Goal: Task Accomplishment & Management: Use online tool/utility

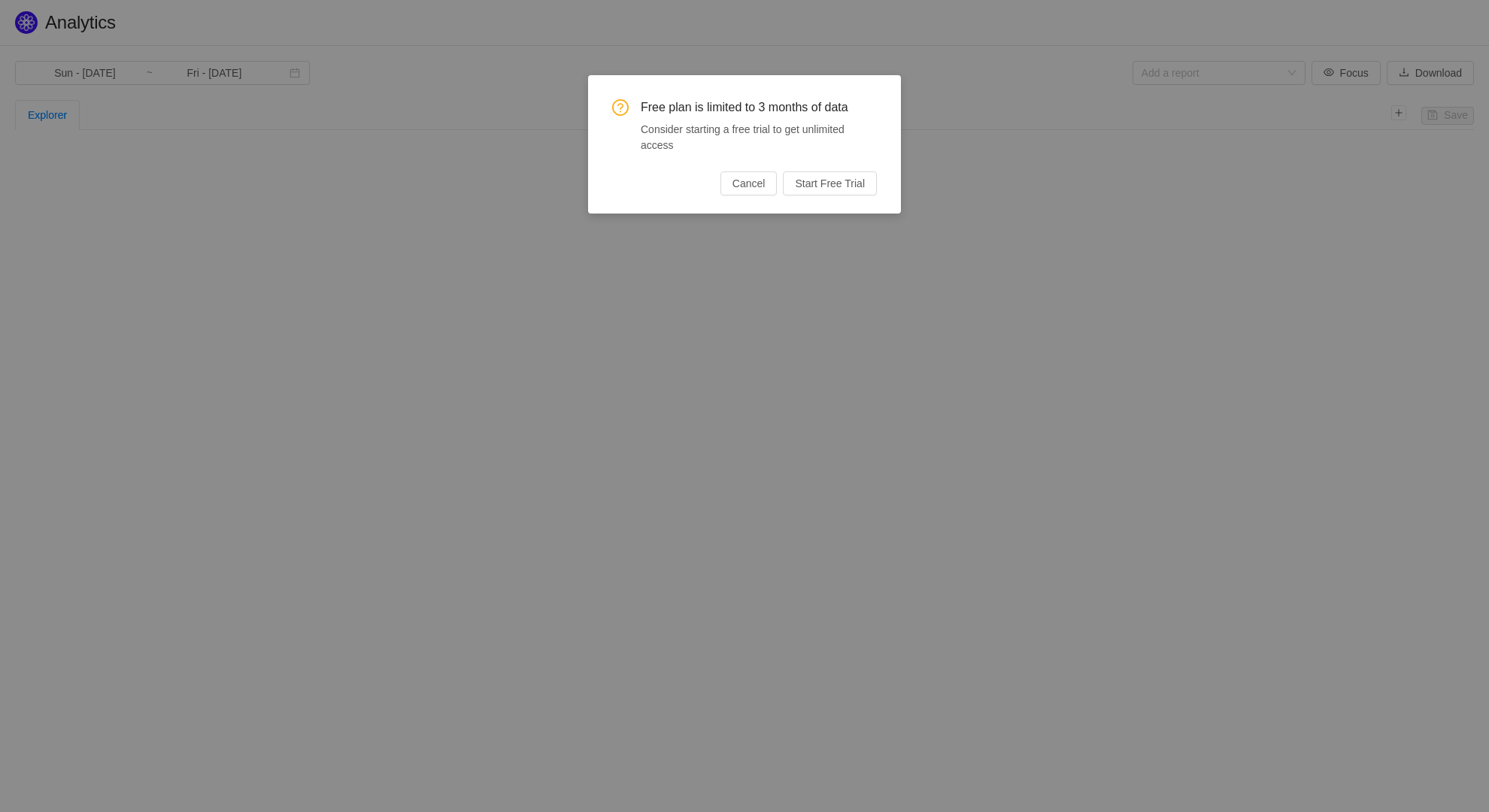
type input "Mon - [DATE]"
type input "Tue - [DATE]"
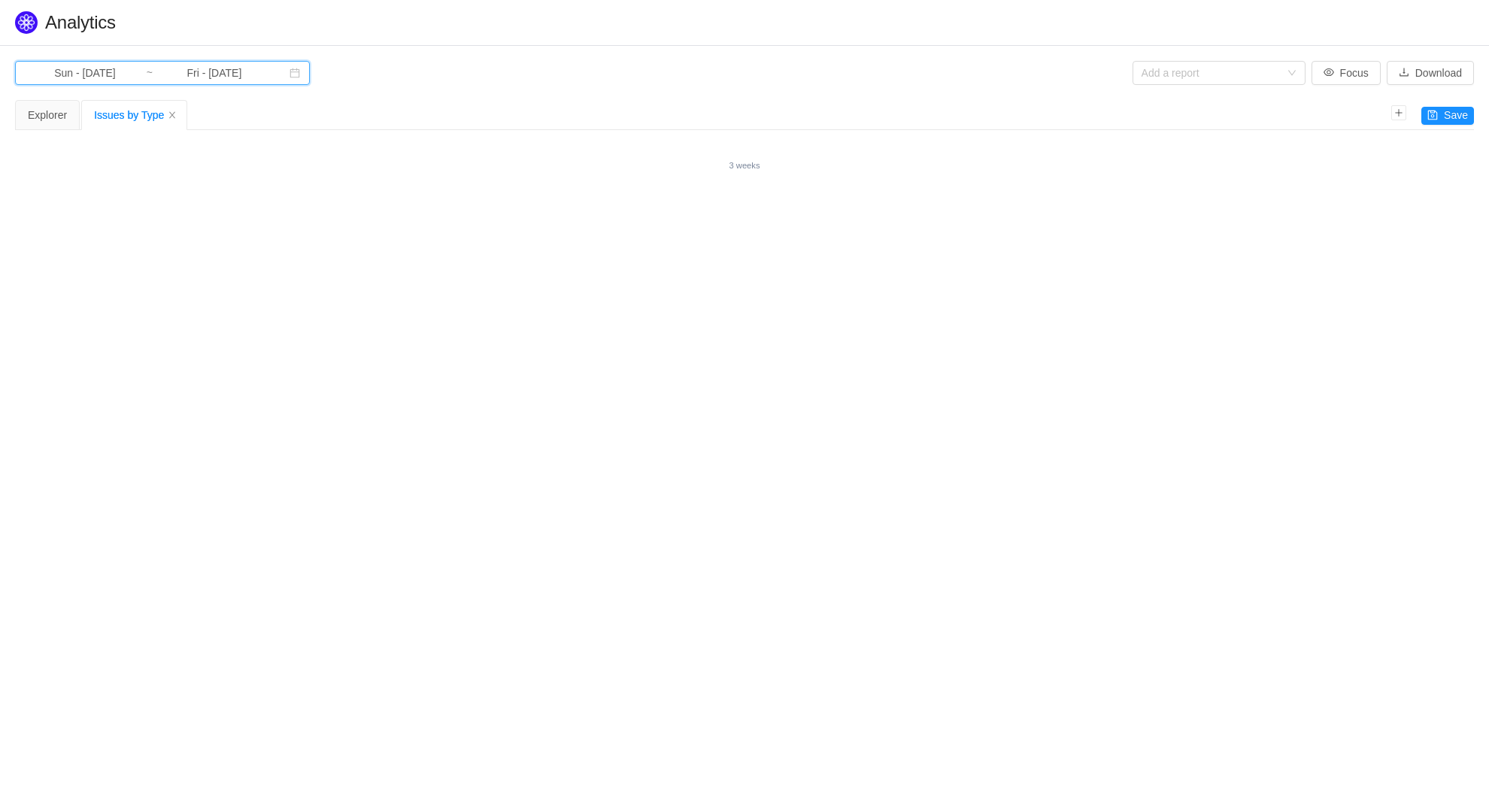
type input "Fri - Jun 06, 2025"
type input "Wed - Jul 02, 2025"
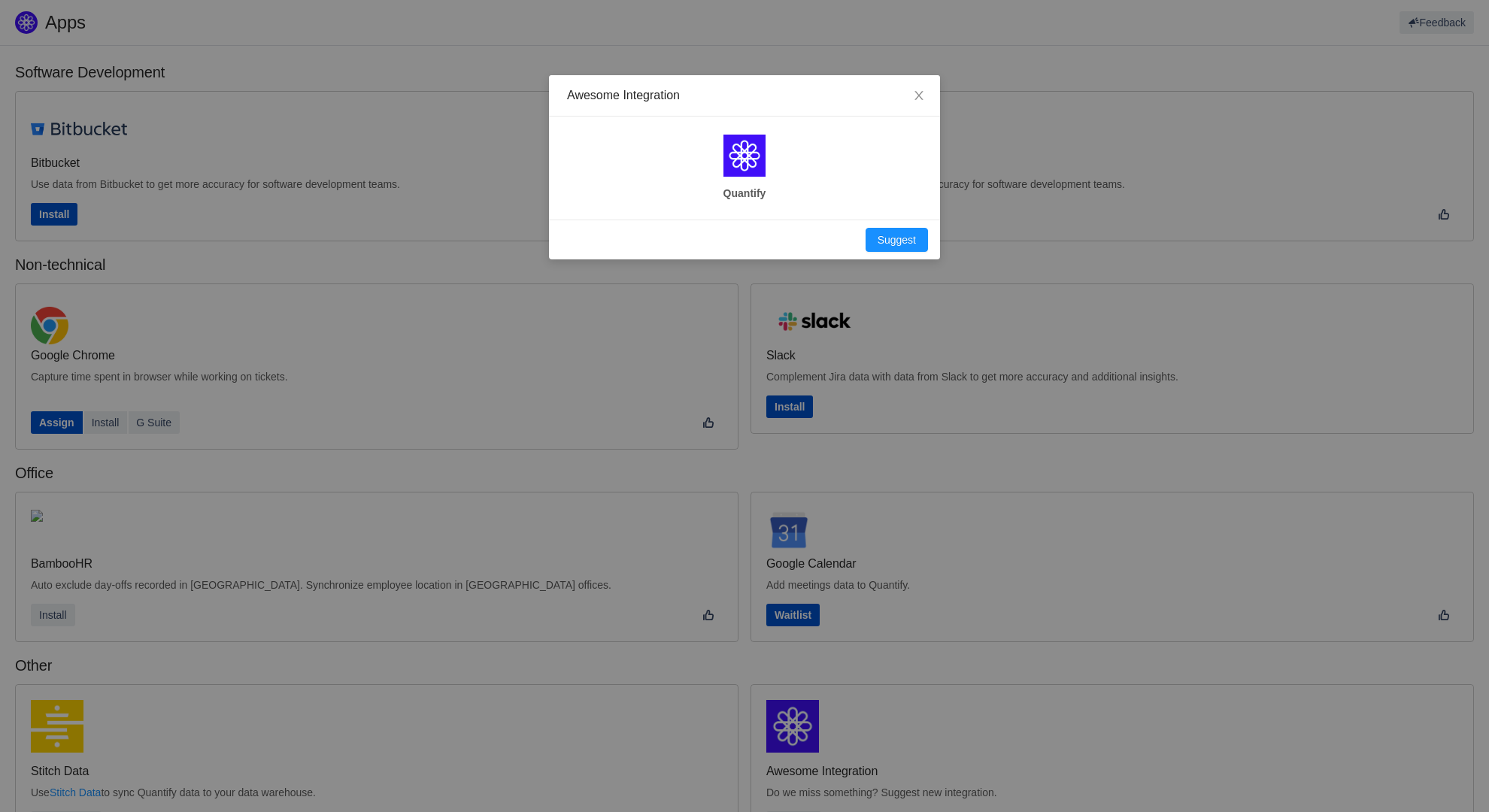
scroll to position [231, 0]
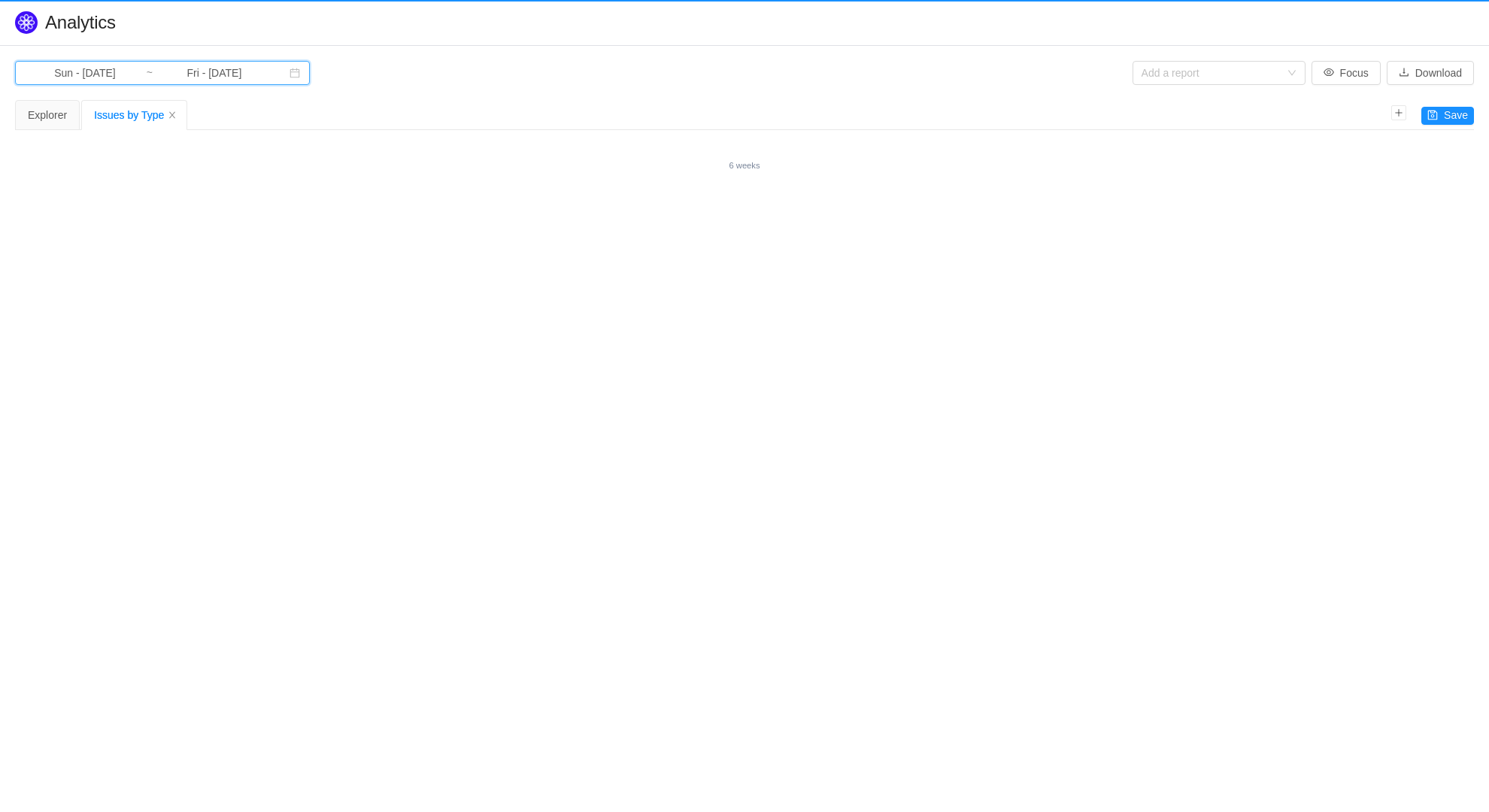
type input "Tue - [DATE]"
type input "Sat - [DATE]"
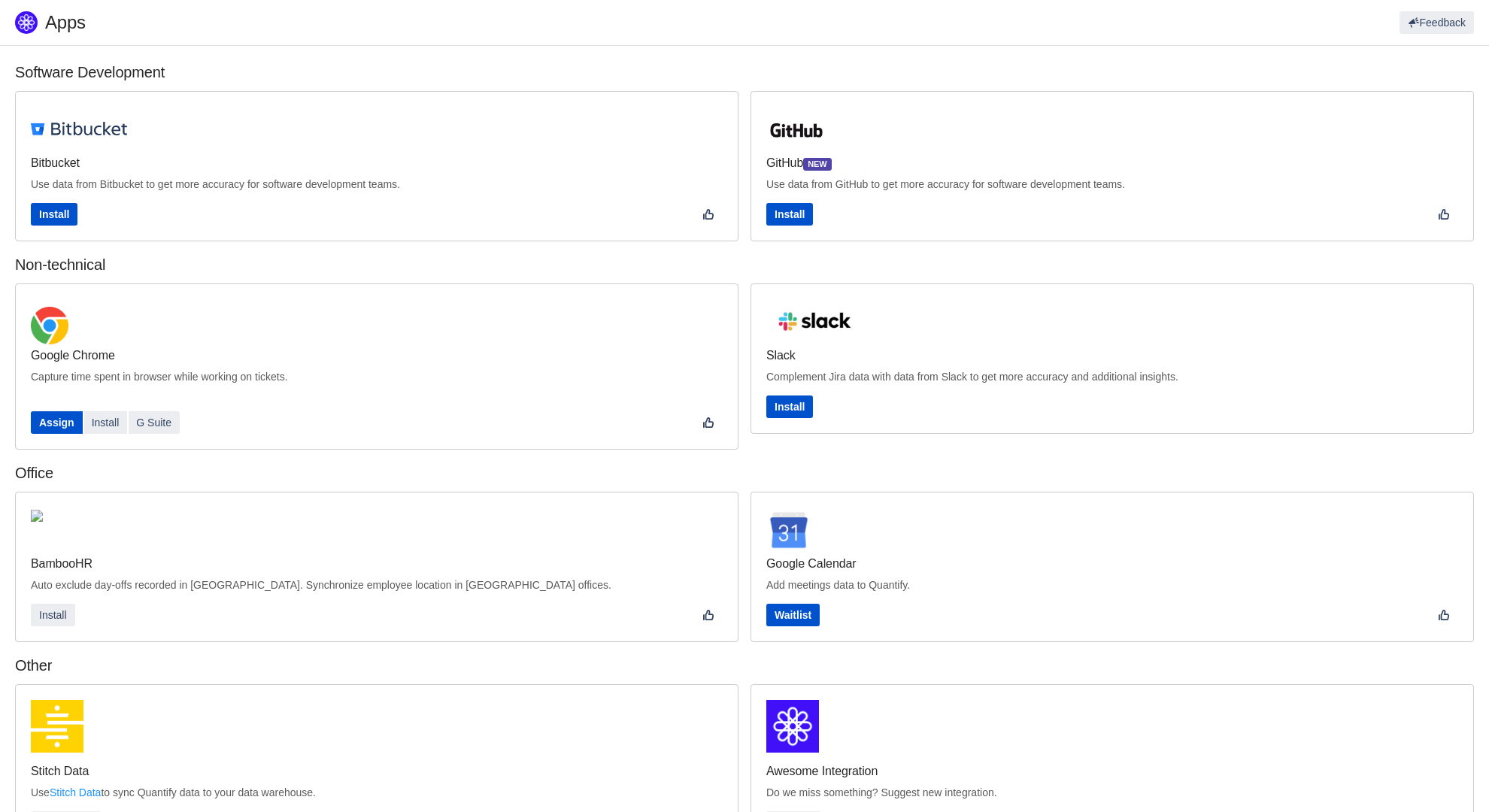
scroll to position [204, 0]
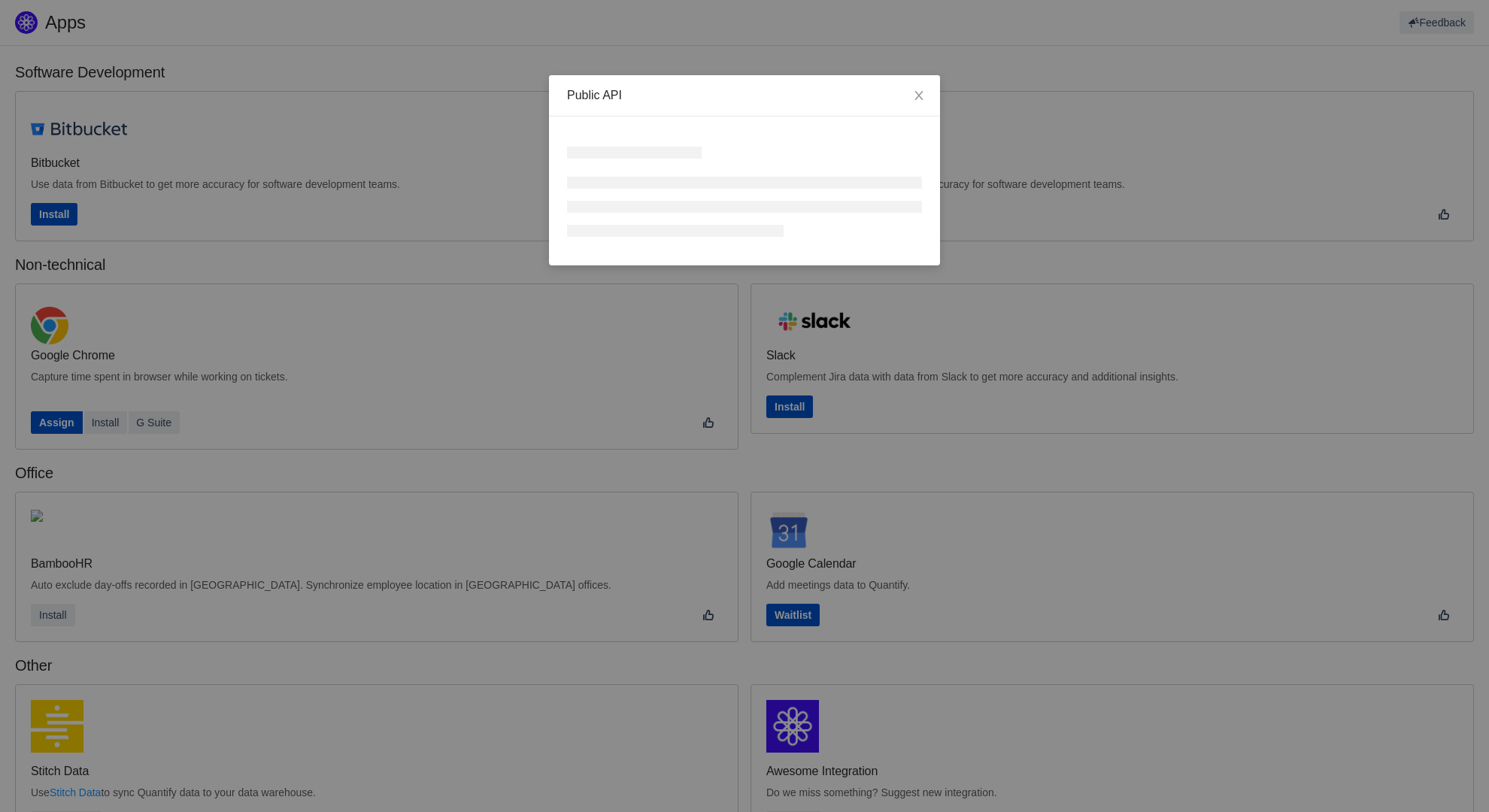
scroll to position [231, 0]
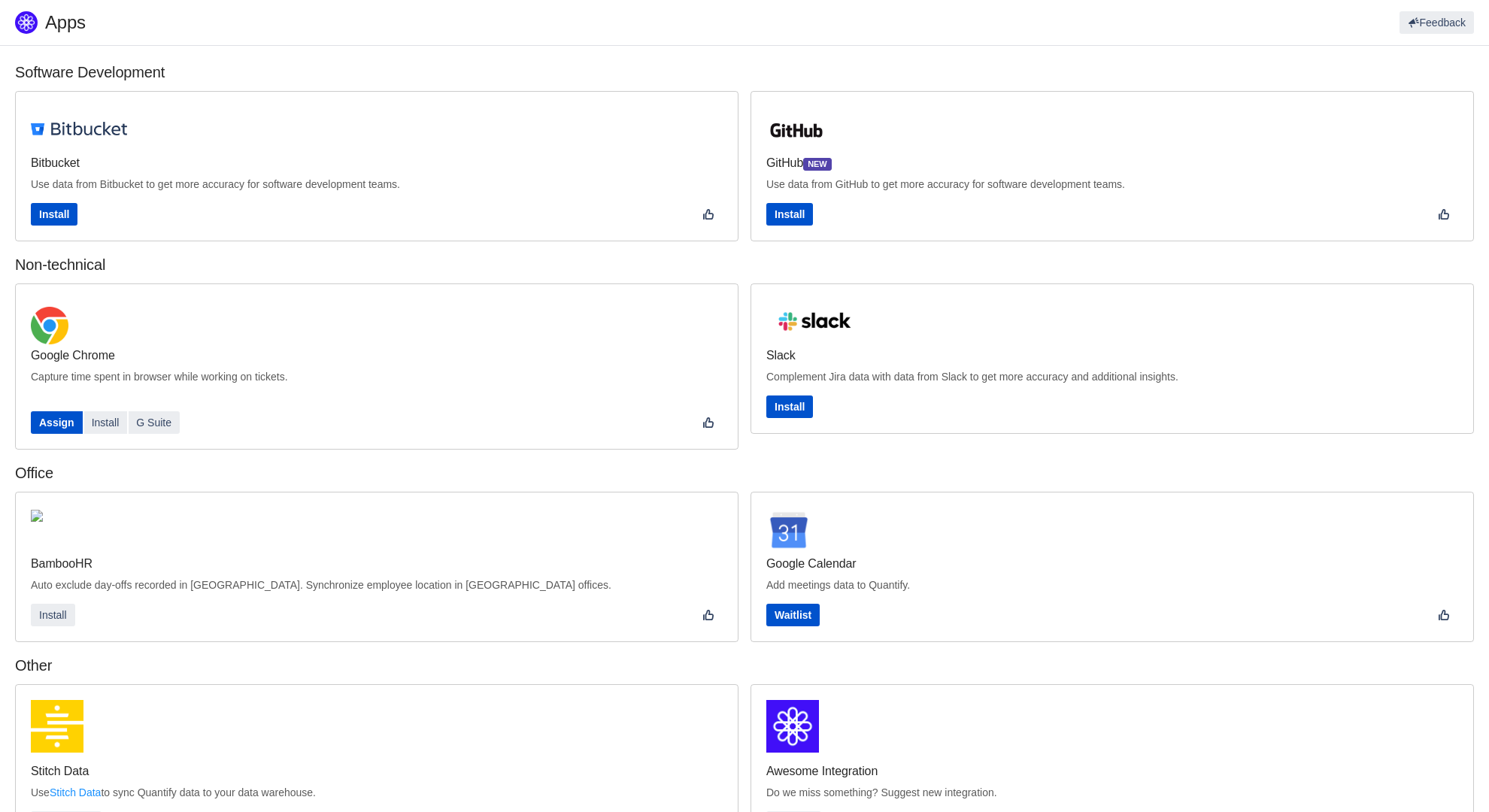
scroll to position [231, 0]
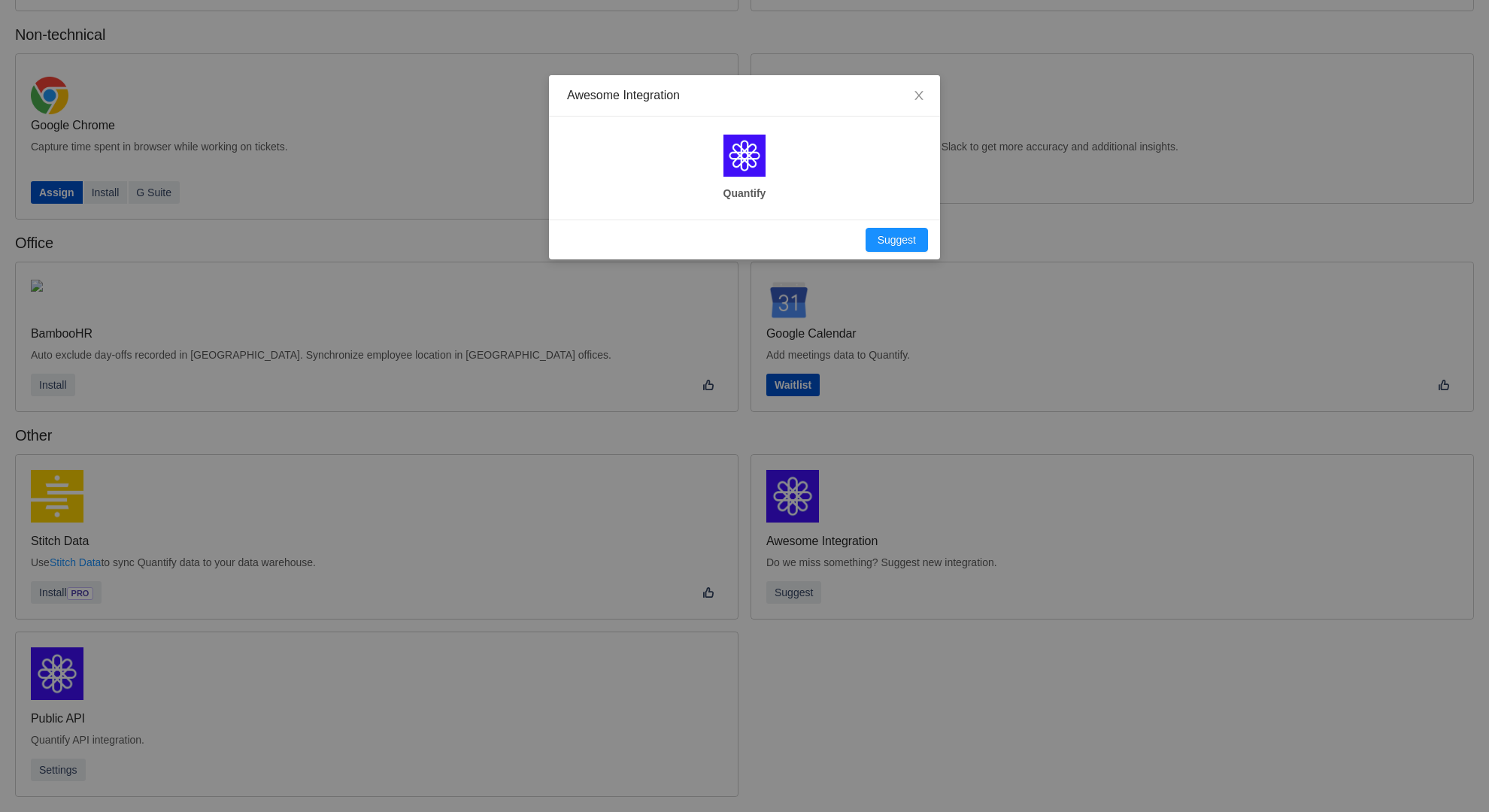
scroll to position [204, 0]
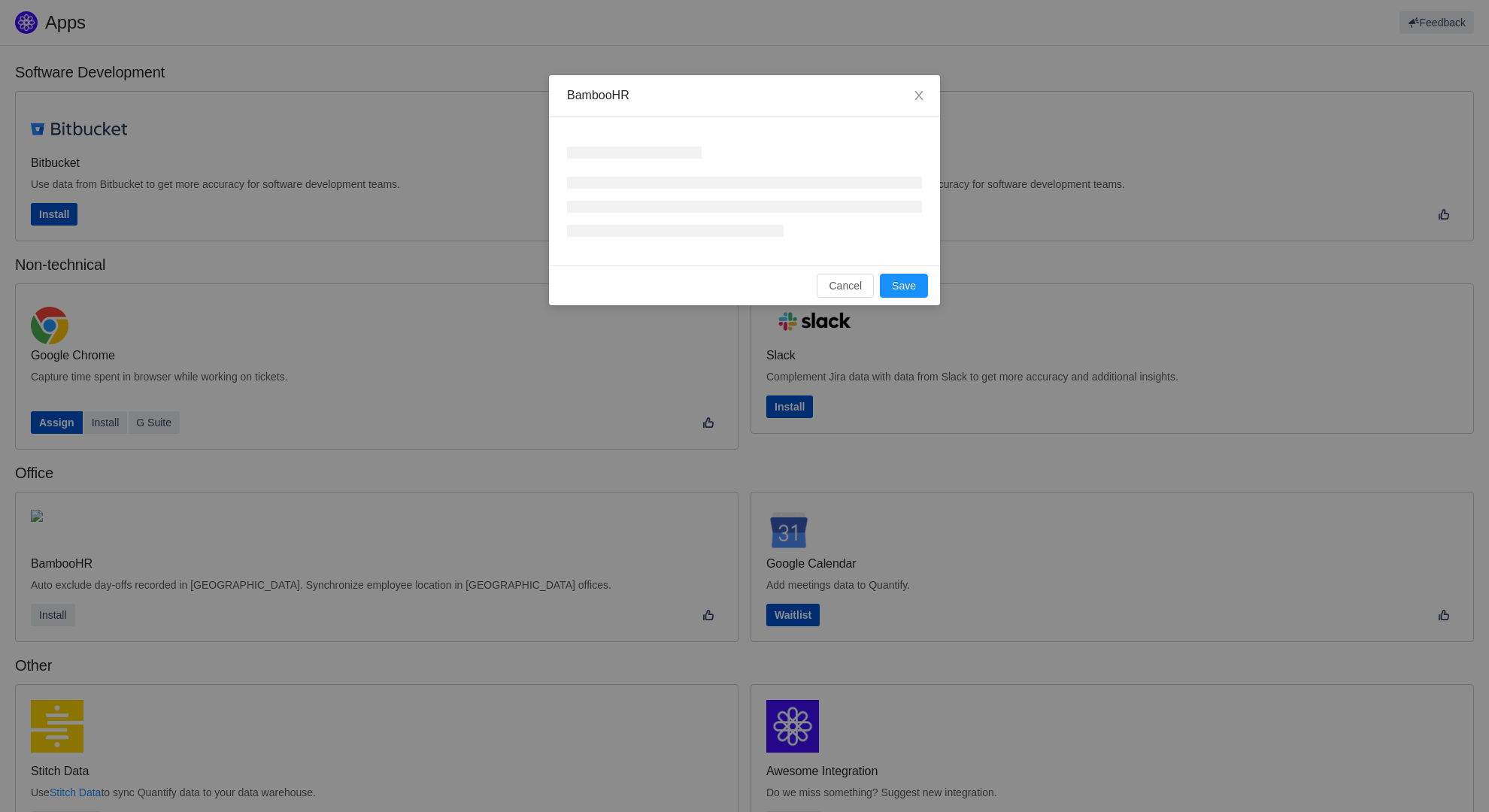
scroll to position [231, 0]
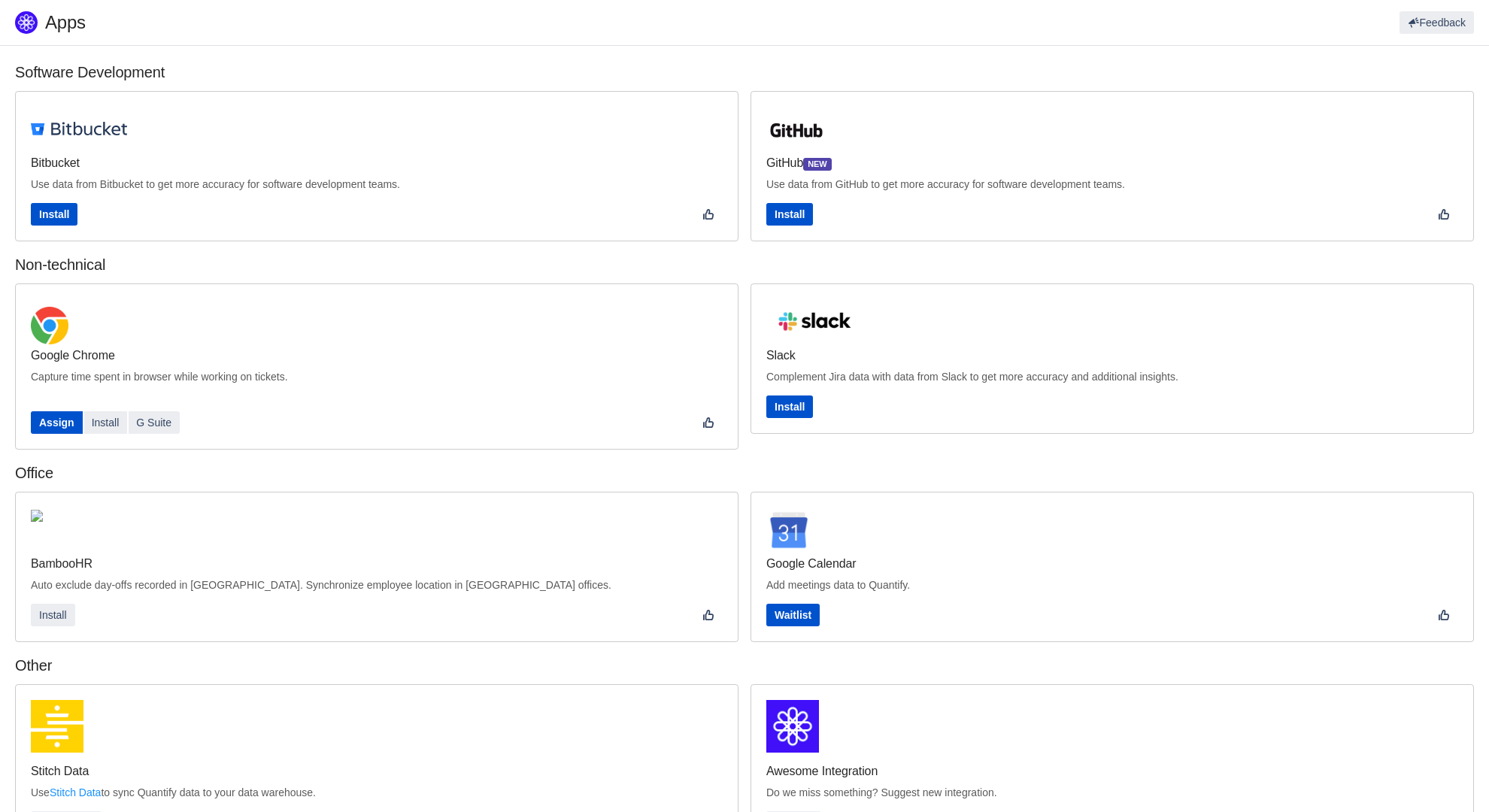
scroll to position [231, 0]
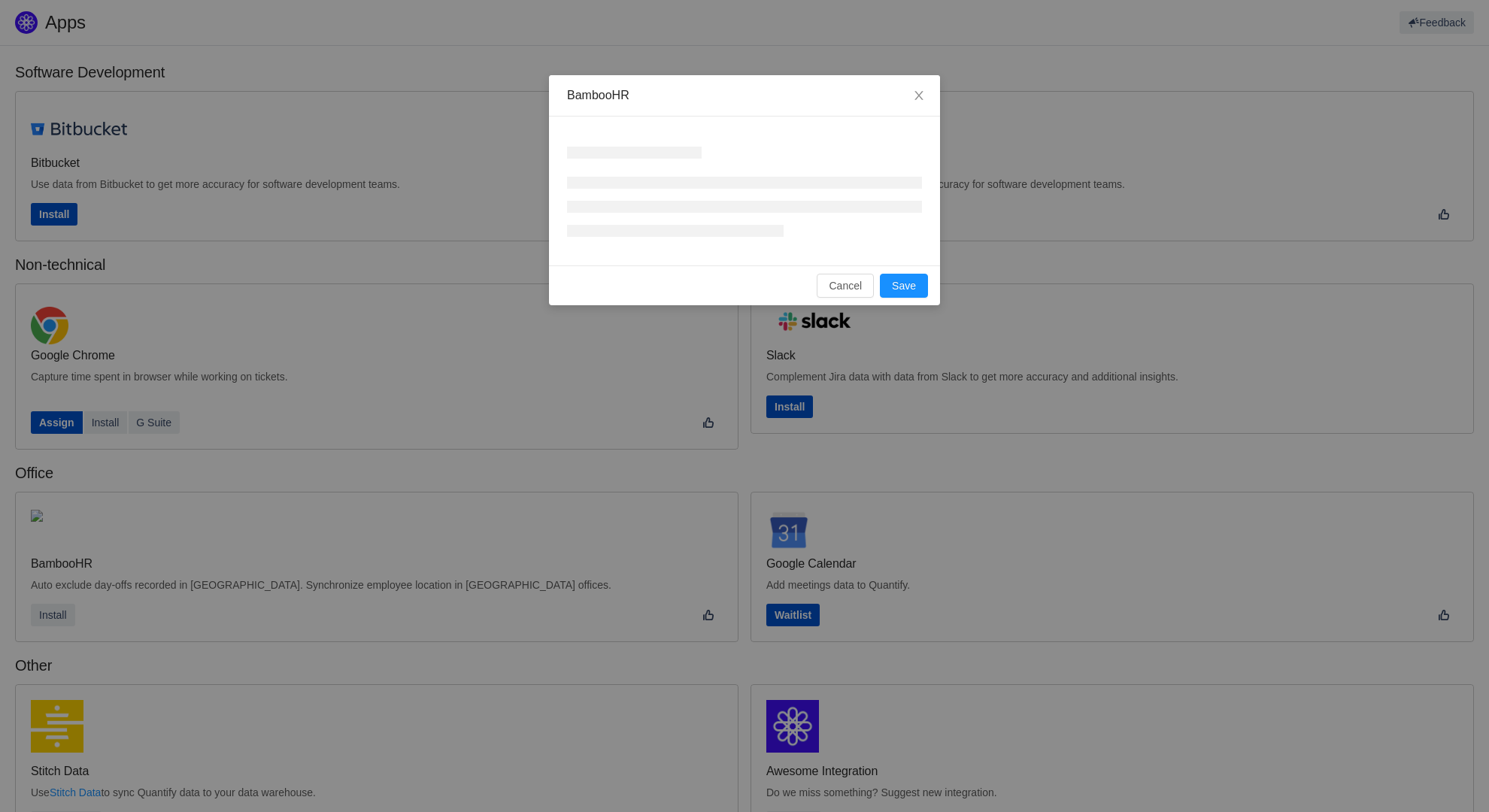
scroll to position [231, 0]
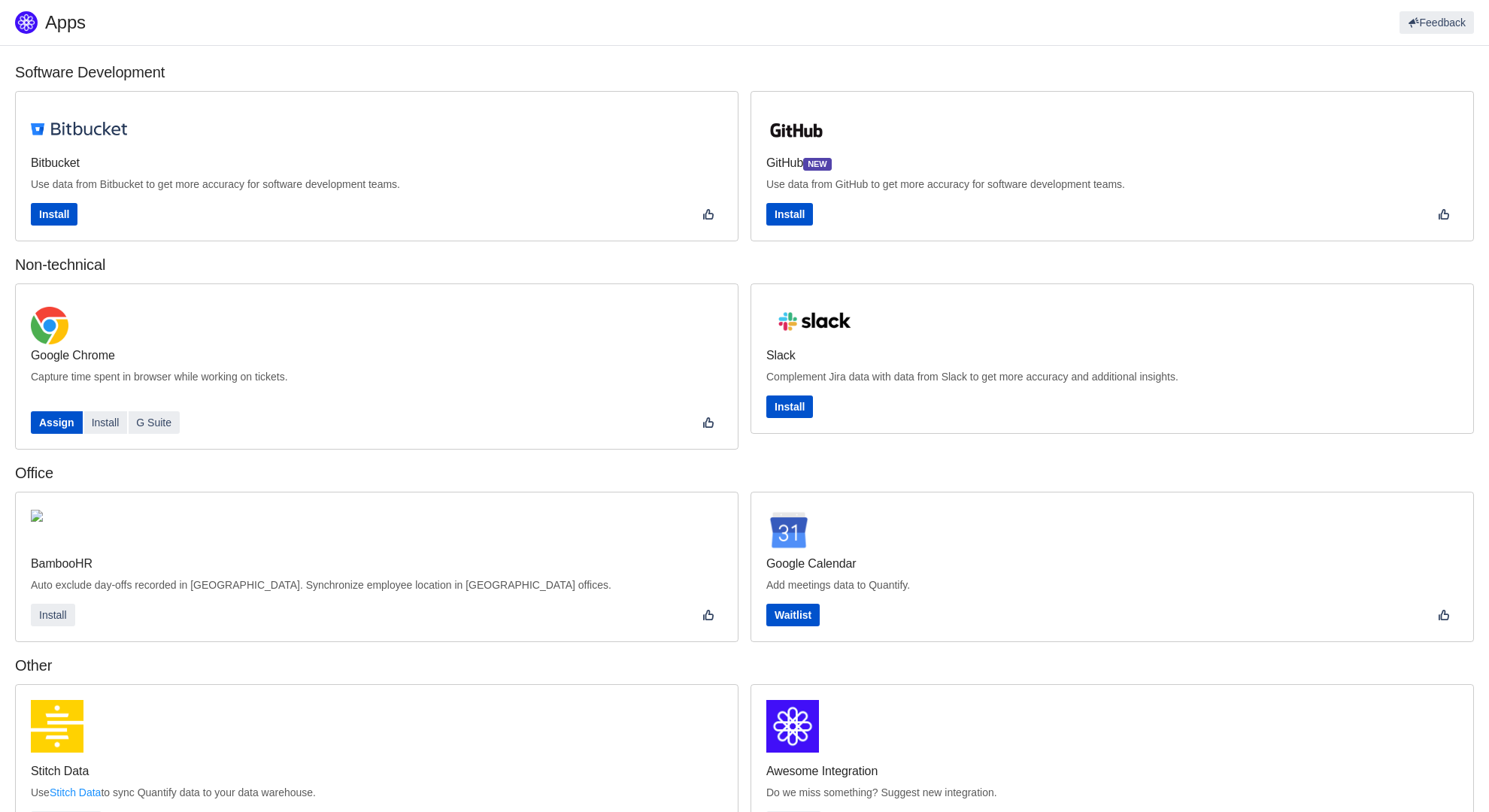
scroll to position [203, 0]
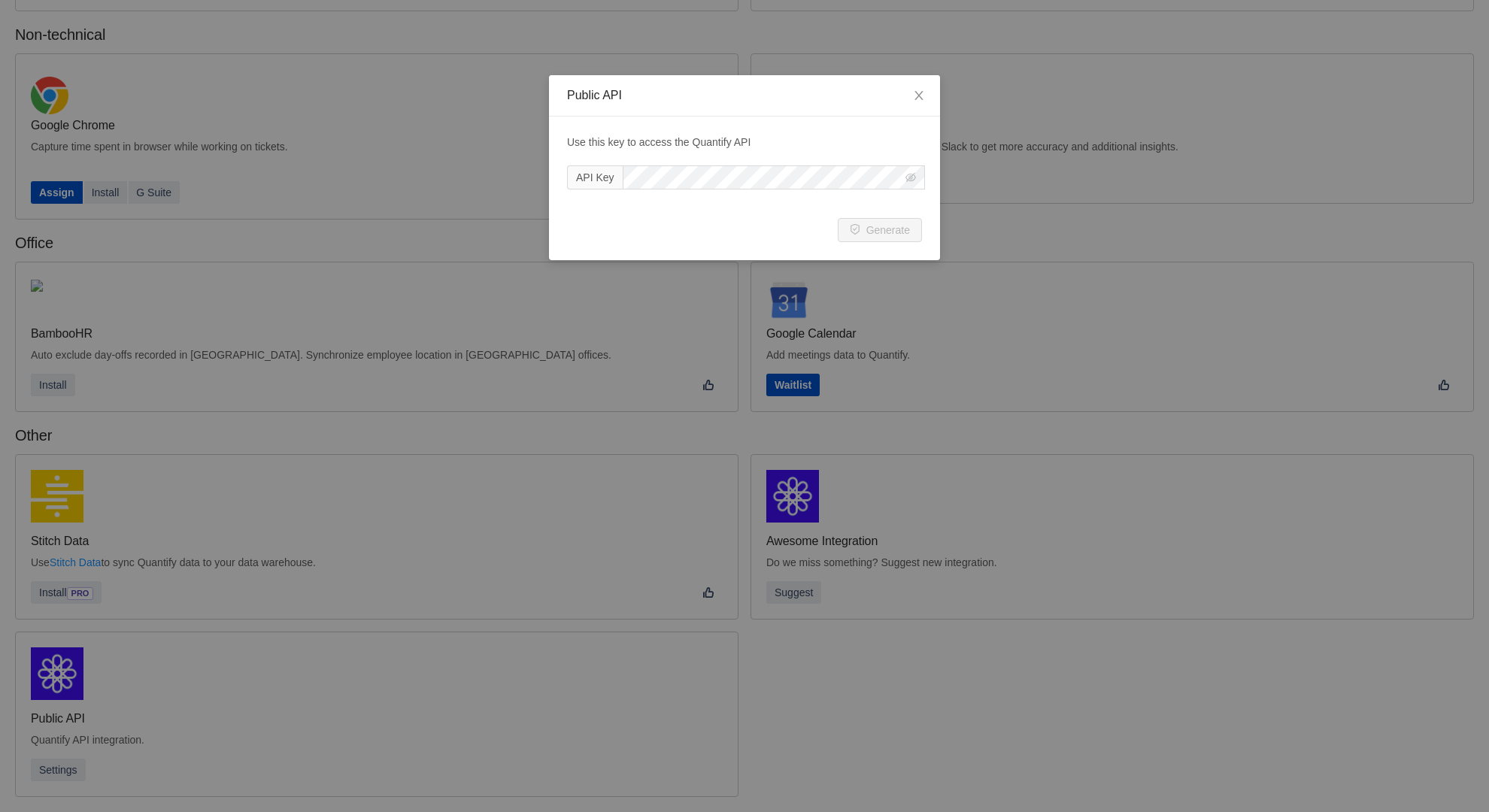
scroll to position [203, 0]
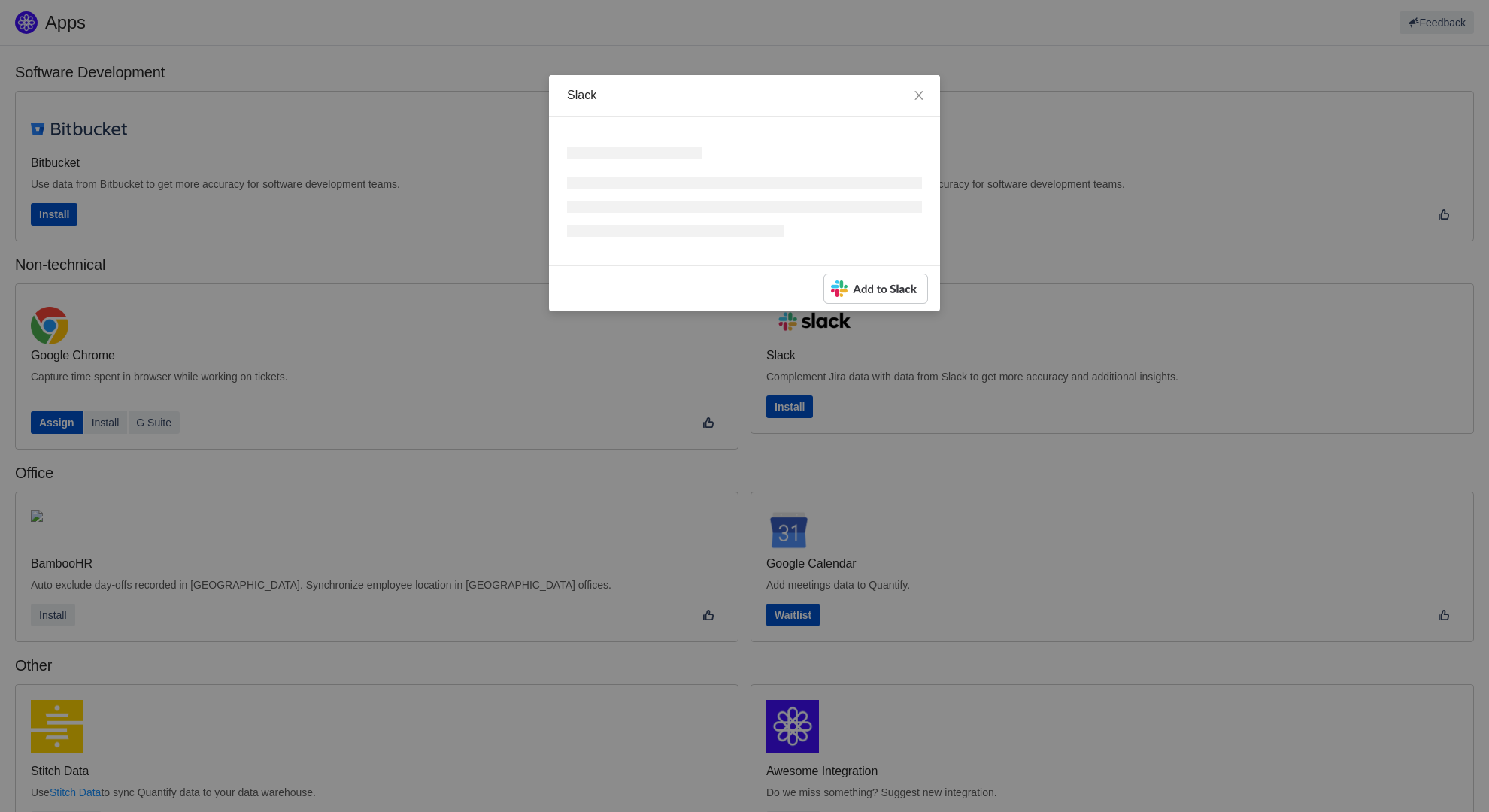
scroll to position [231, 0]
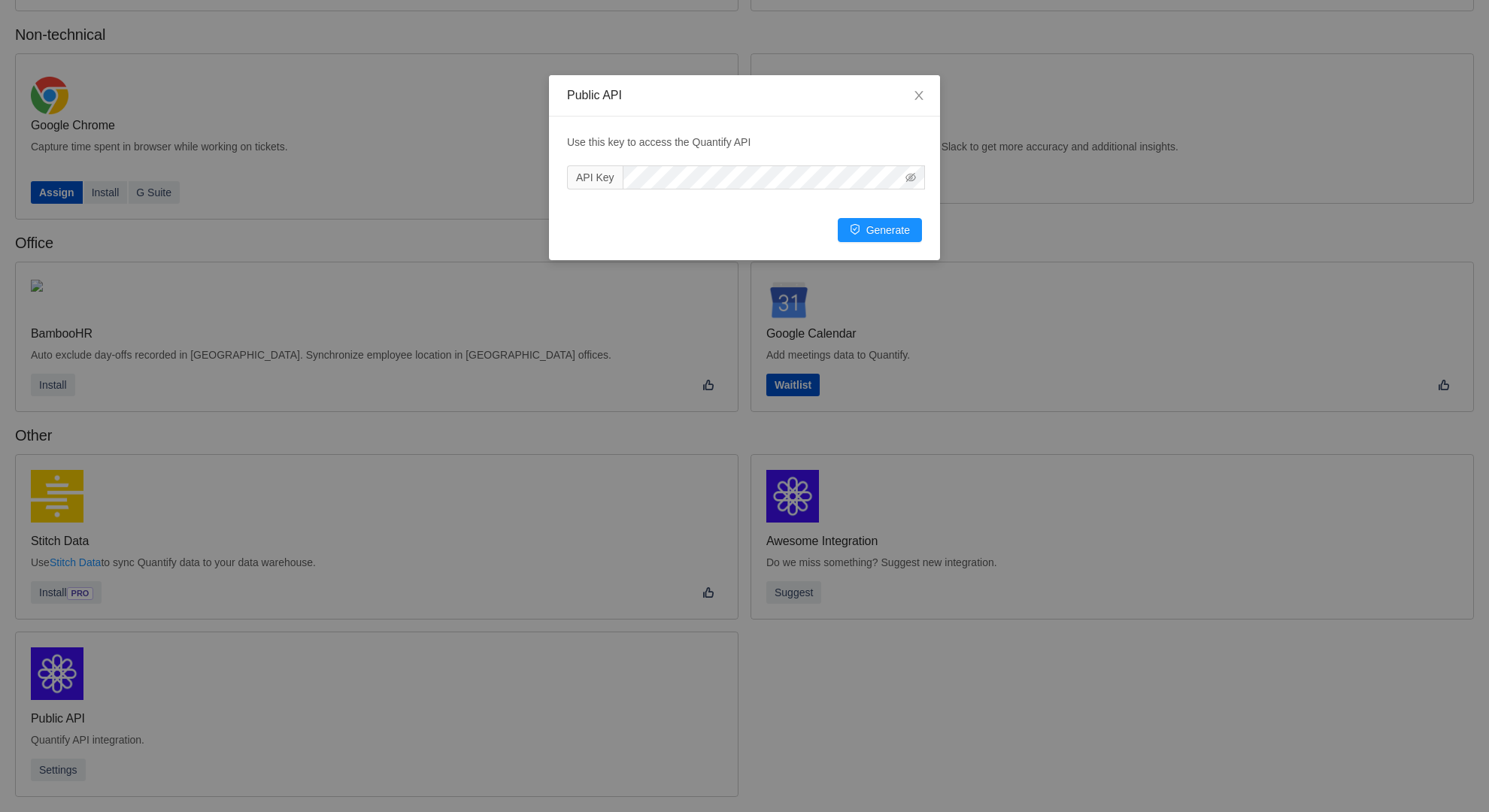
scroll to position [203, 0]
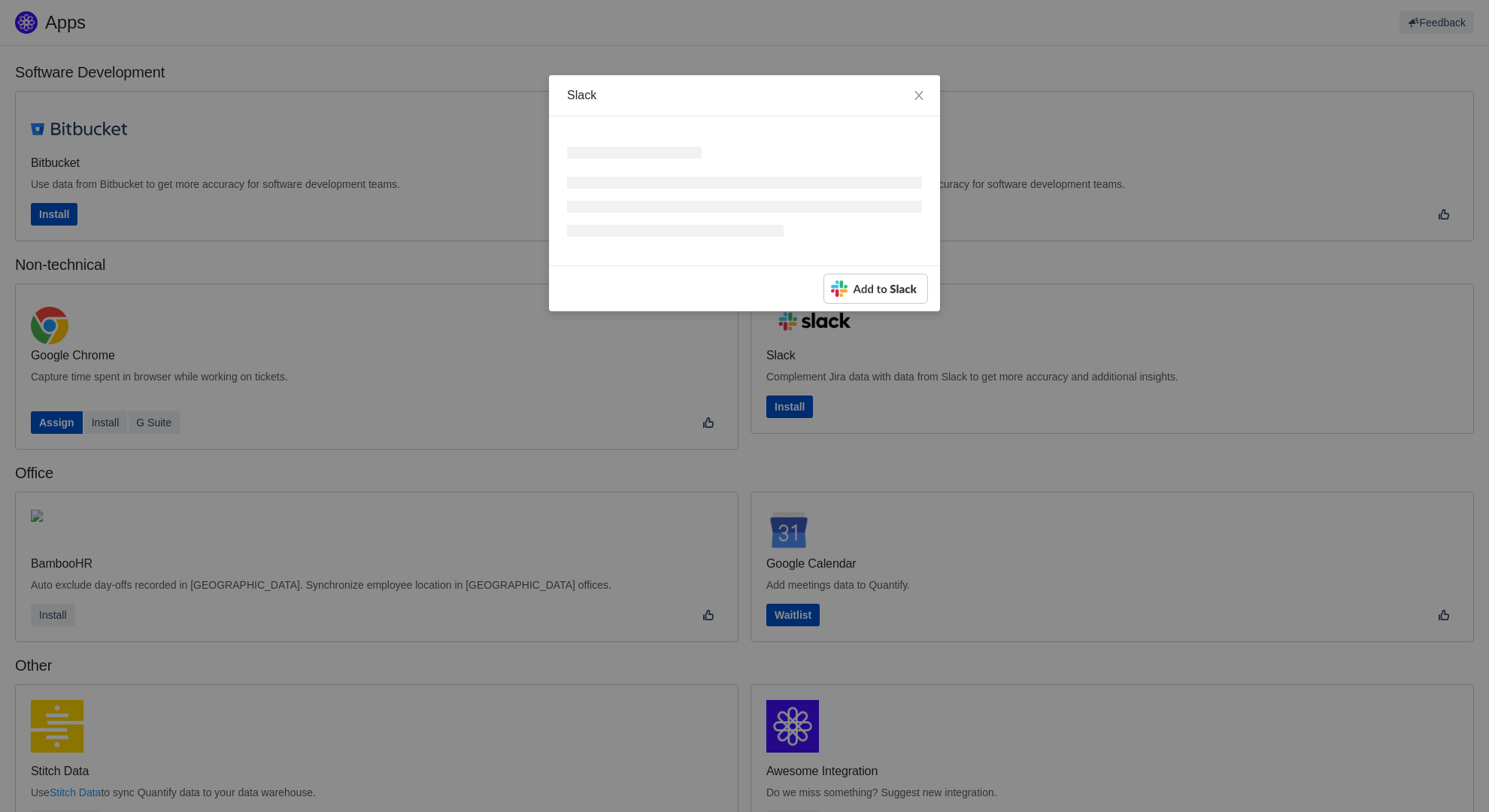
scroll to position [231, 0]
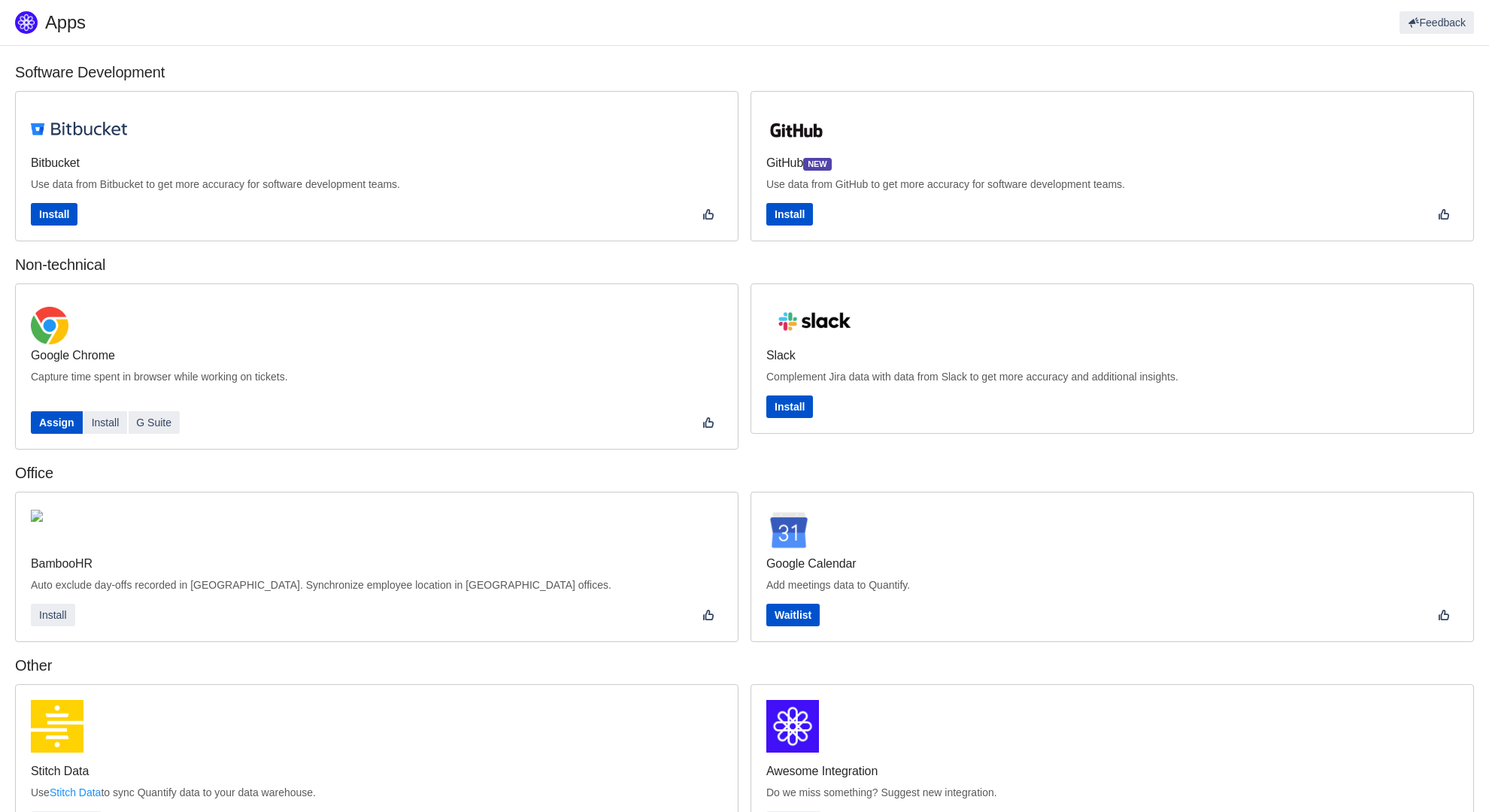
scroll to position [231, 0]
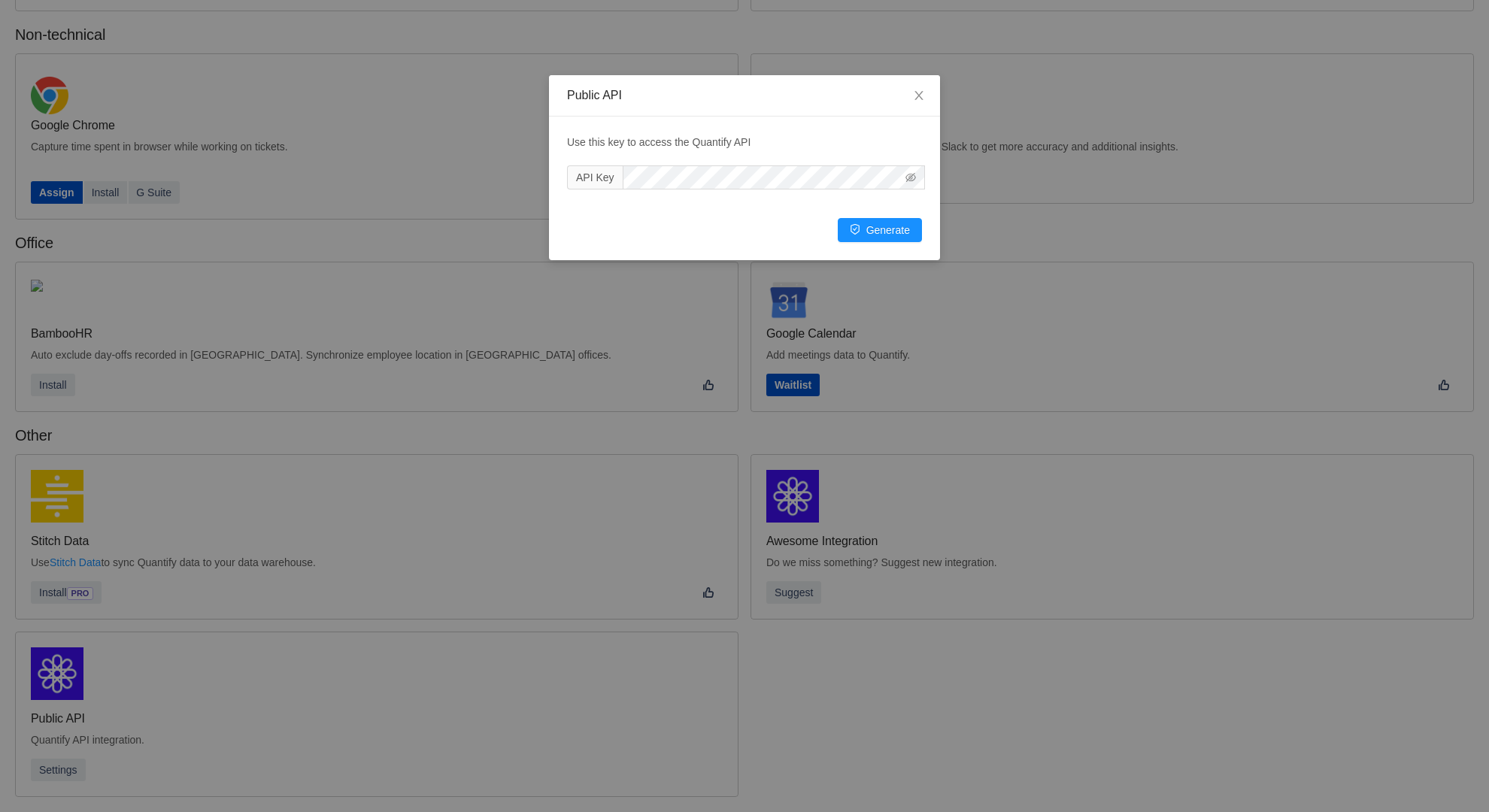
scroll to position [204, 0]
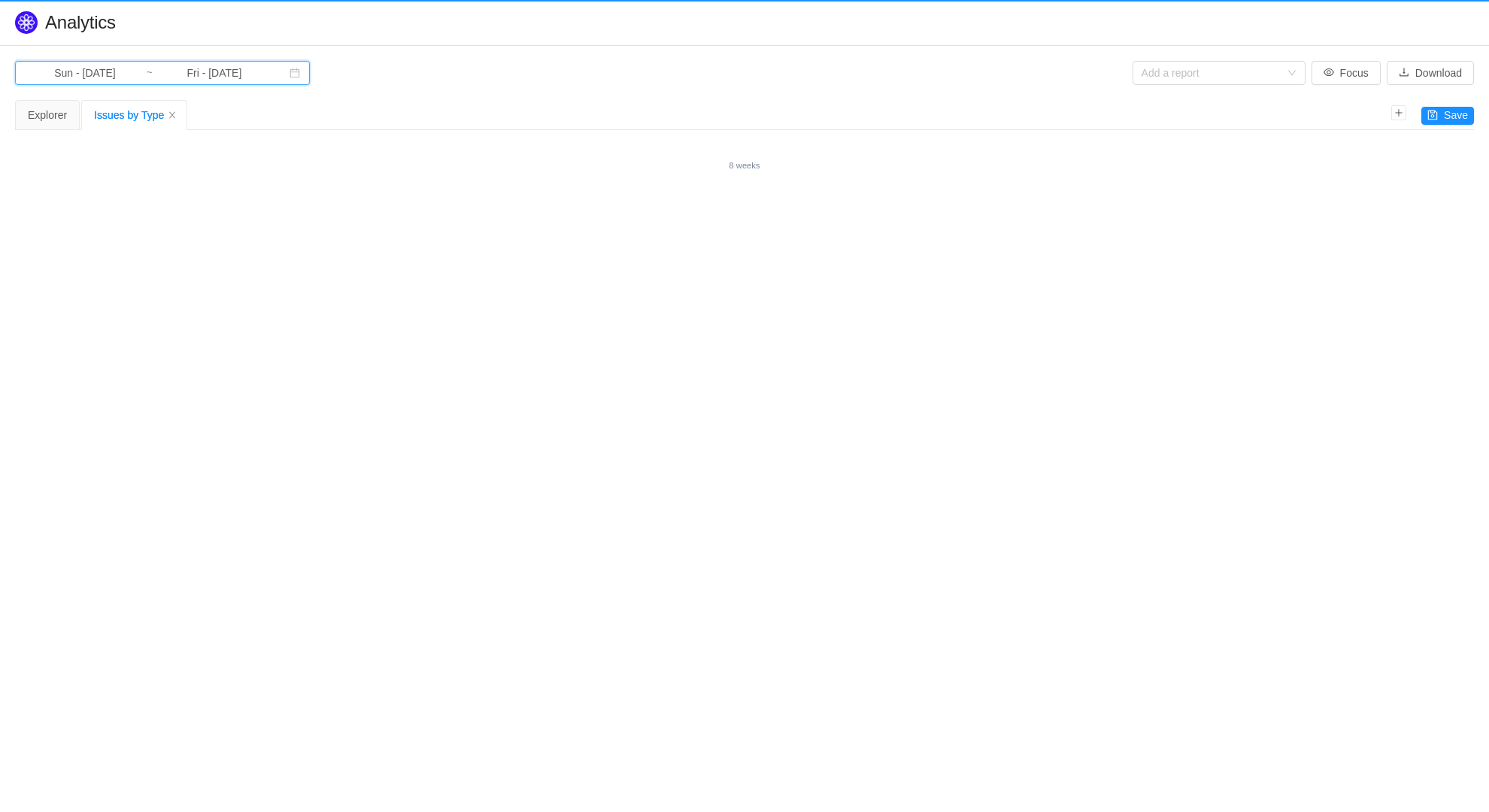
type input "Wed - [DATE]"
type input "Thu - [DATE]"
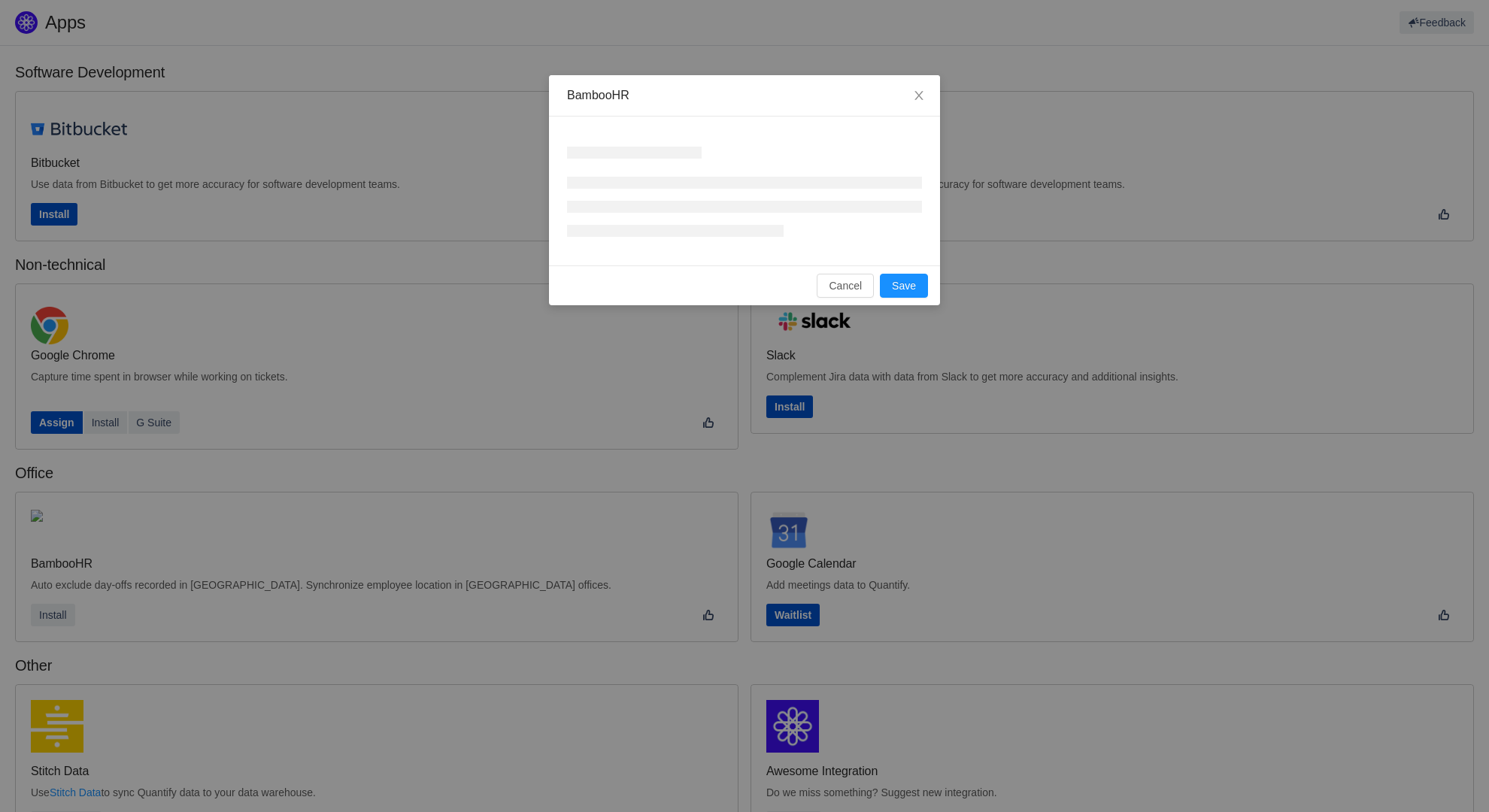
scroll to position [231, 0]
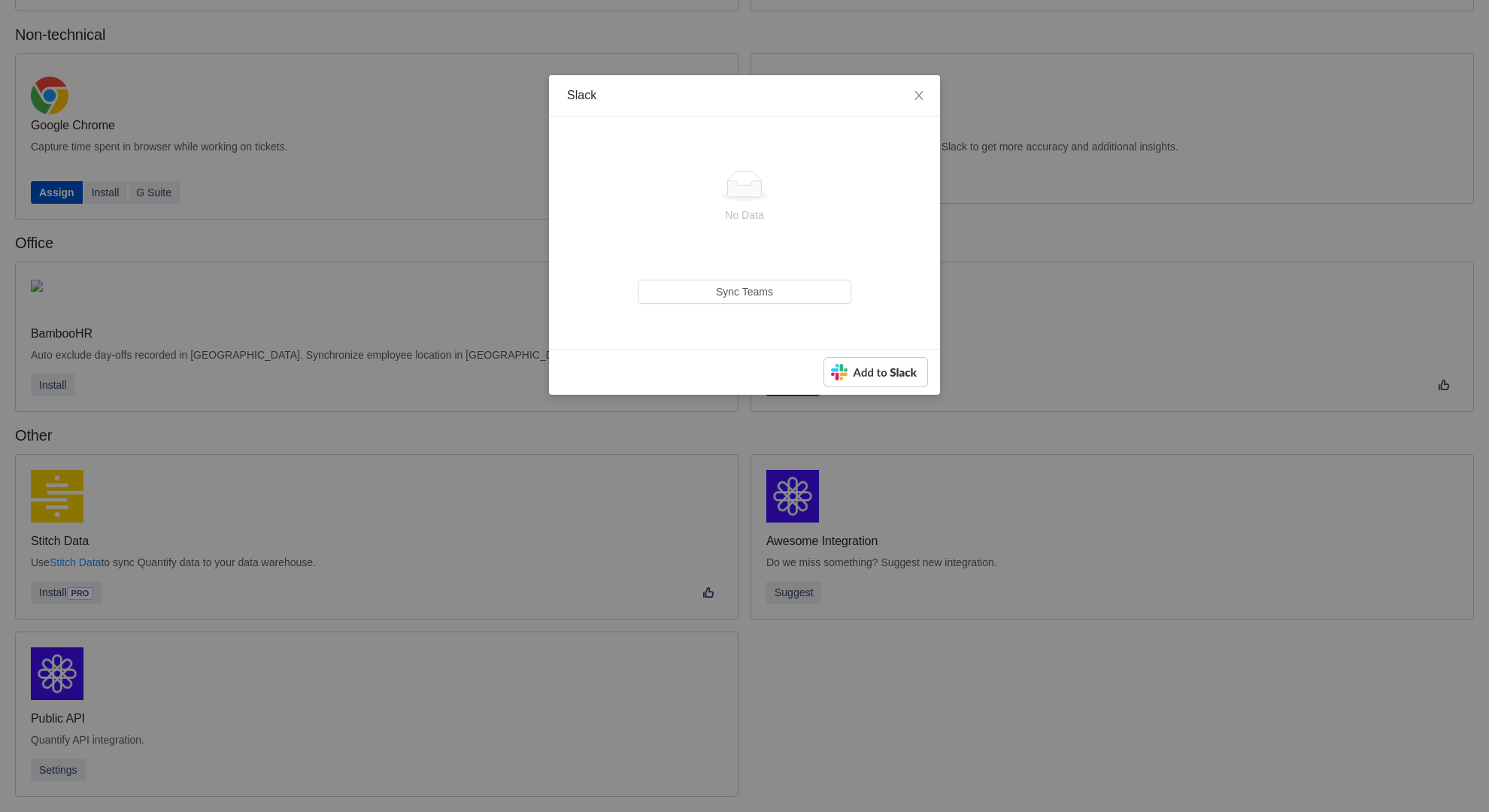
scroll to position [203, 0]
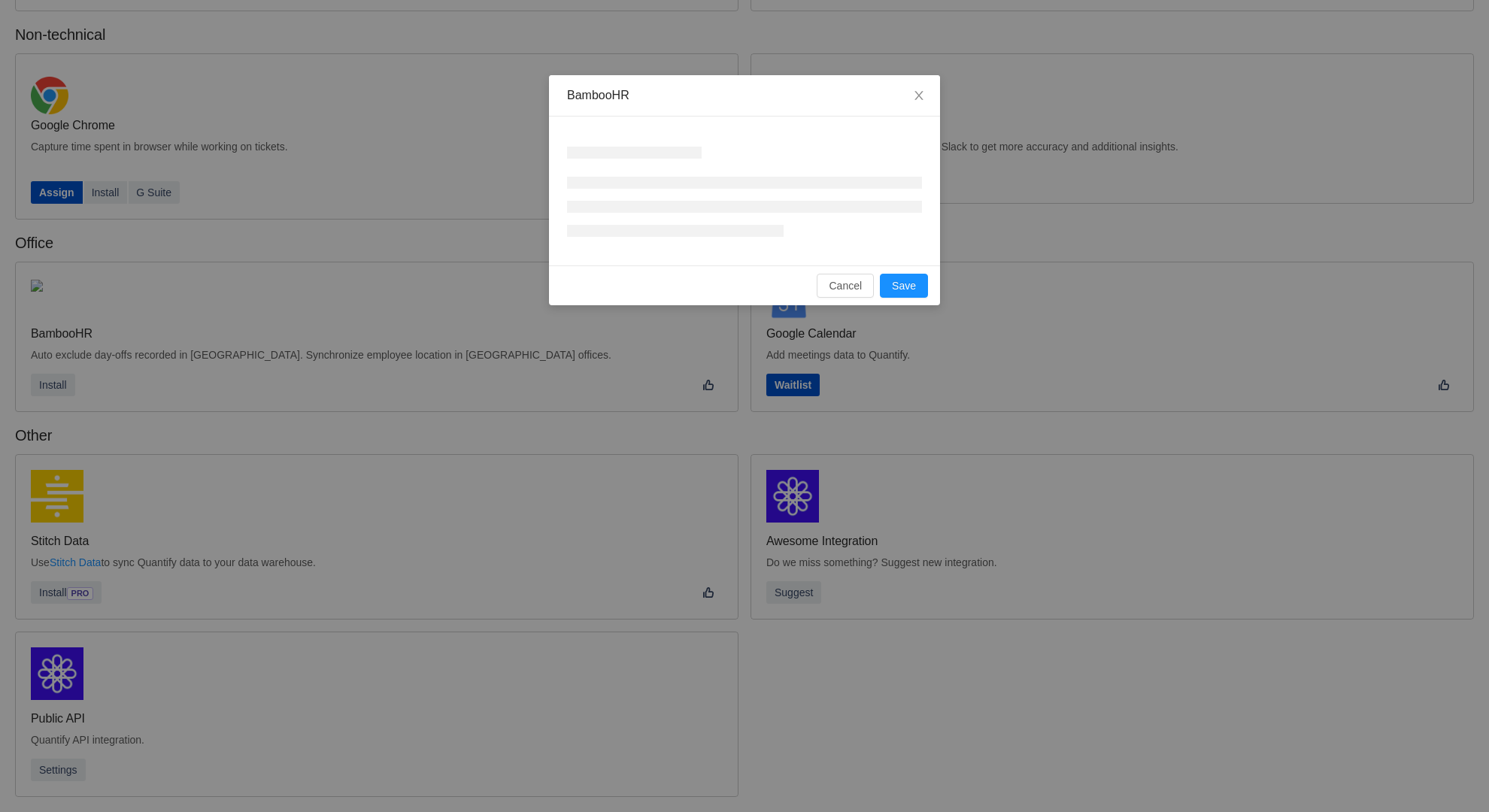
scroll to position [203, 0]
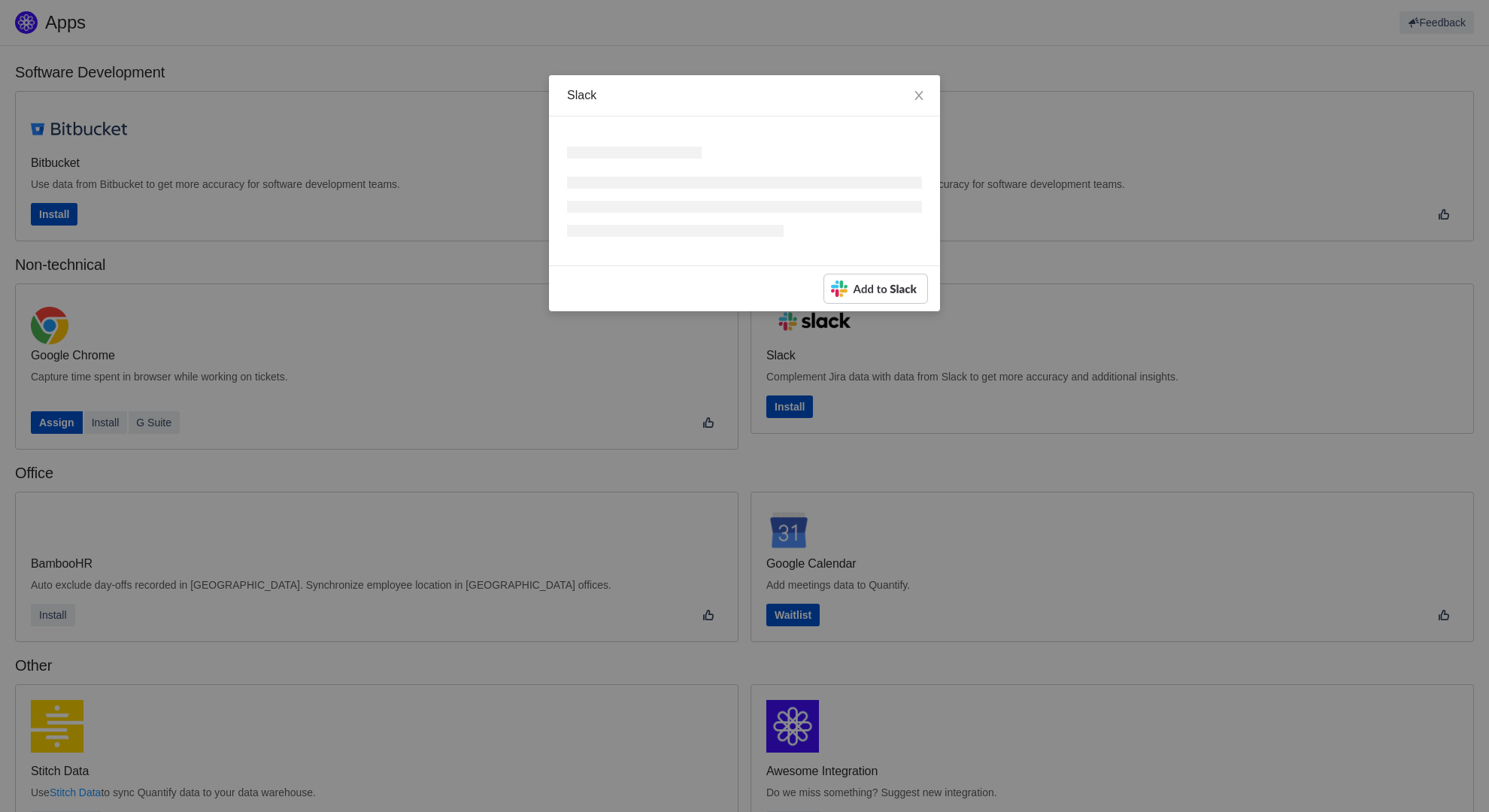
scroll to position [231, 0]
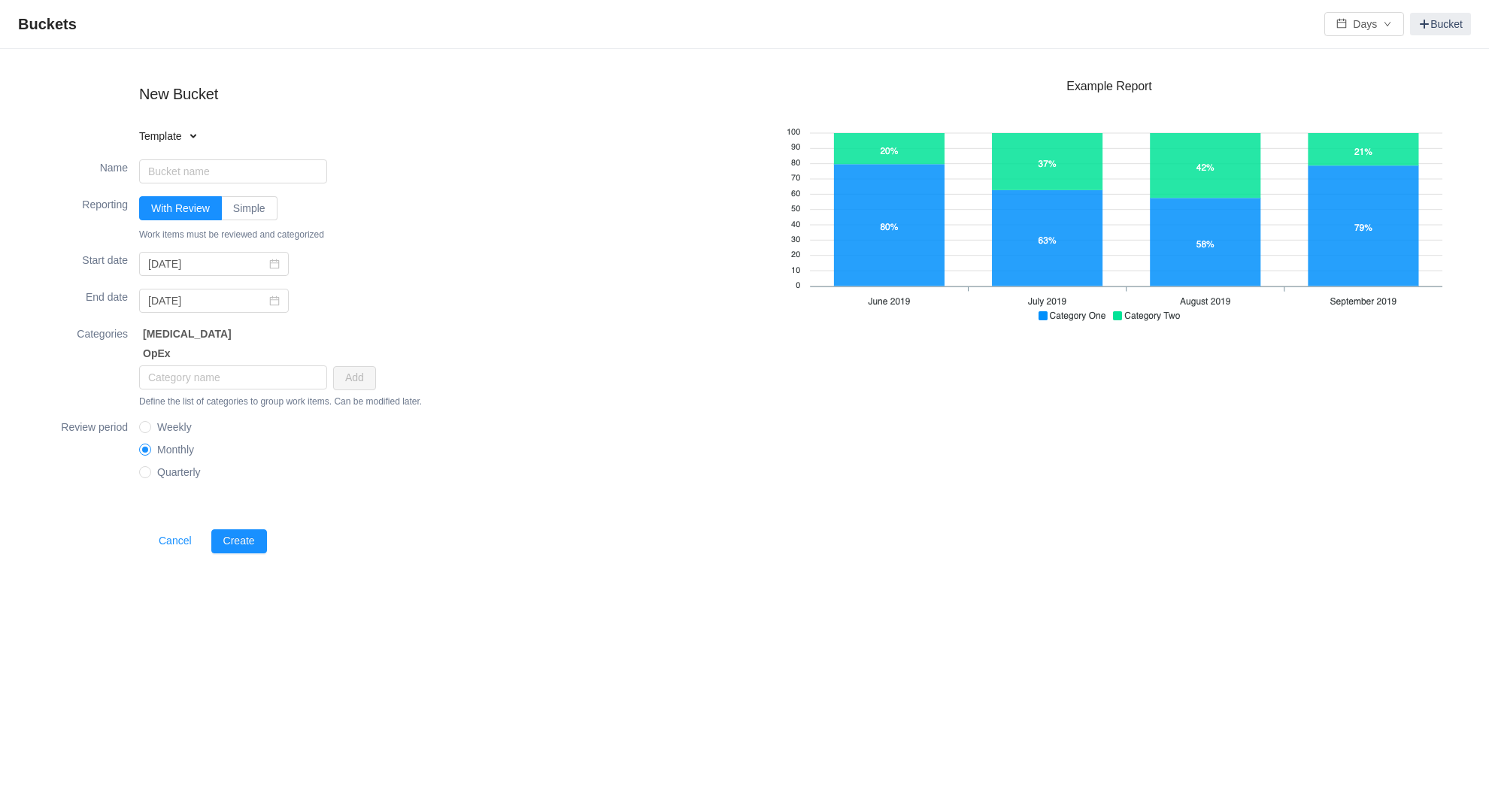
type input "Software Capitalization"
type input "[DATE]"
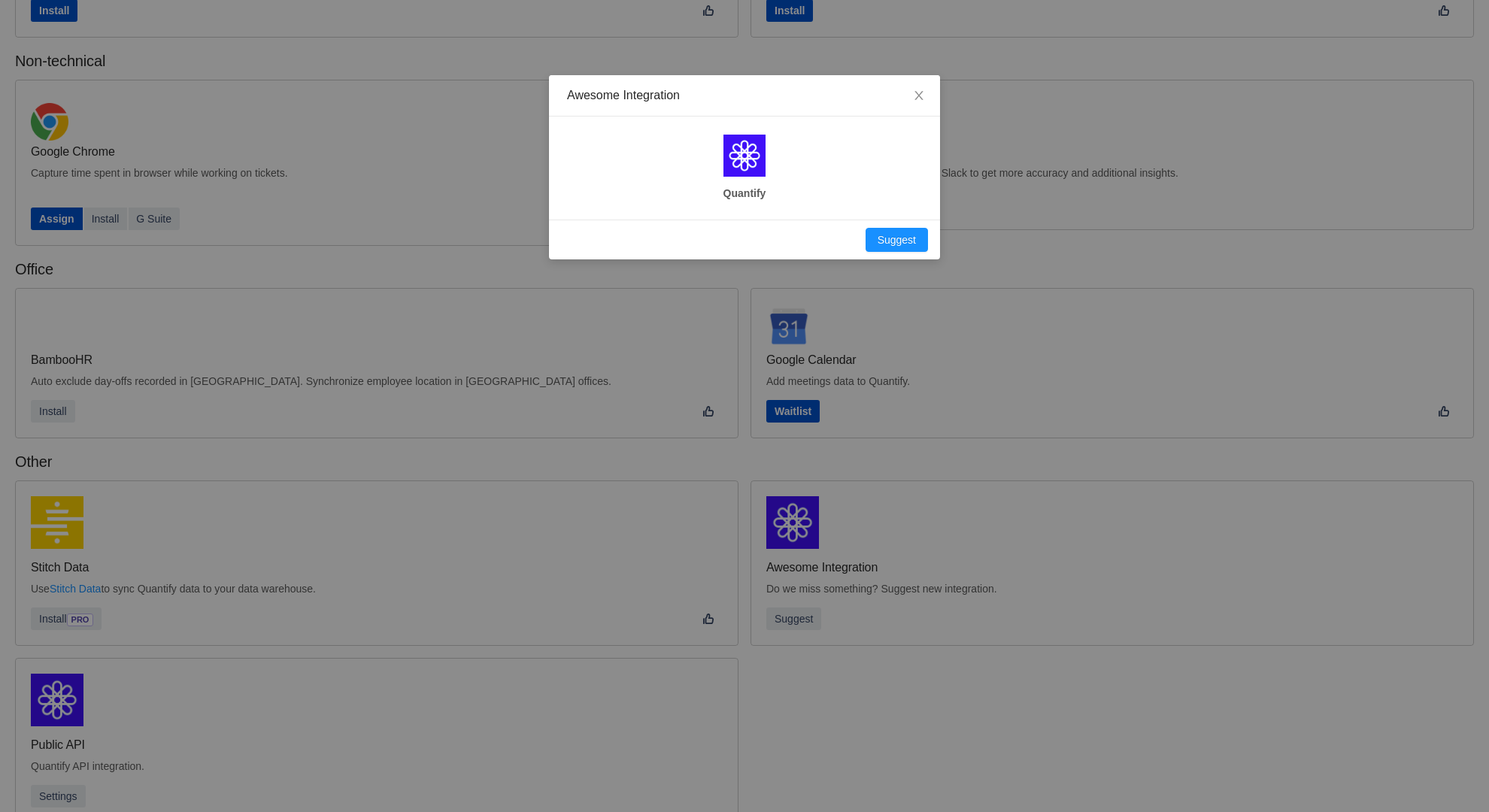
scroll to position [203, 0]
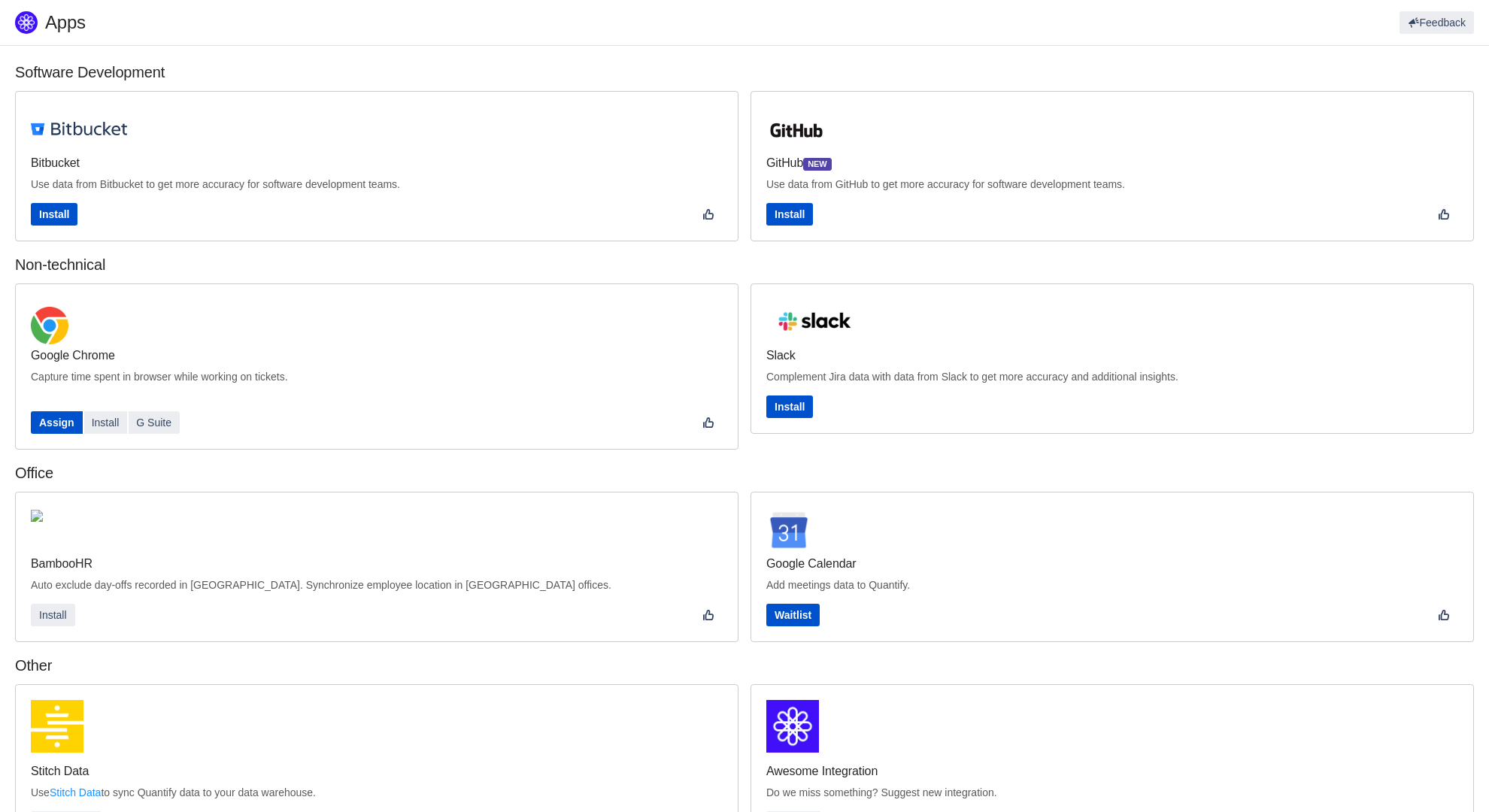
scroll to position [231, 0]
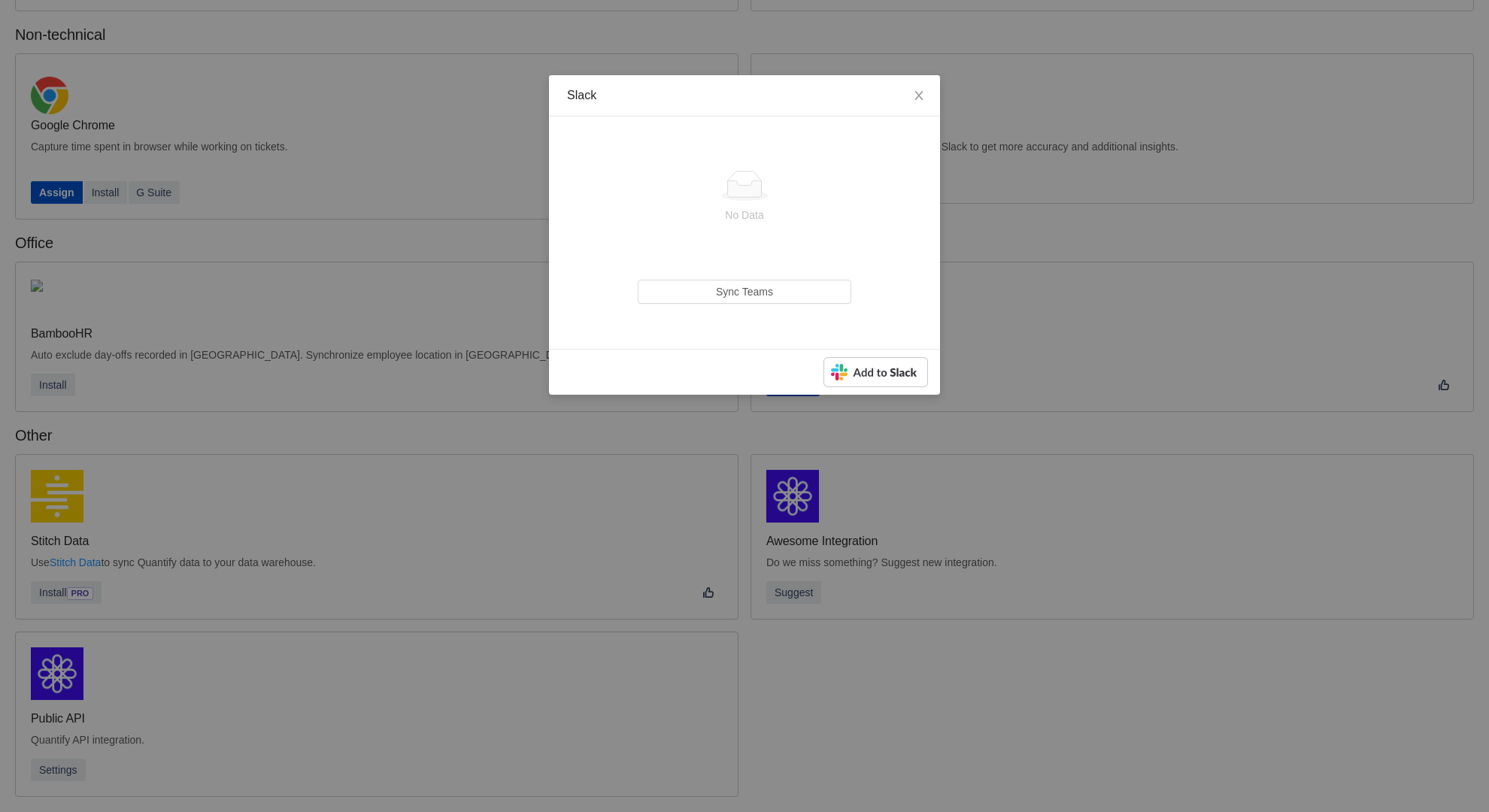
scroll to position [204, 0]
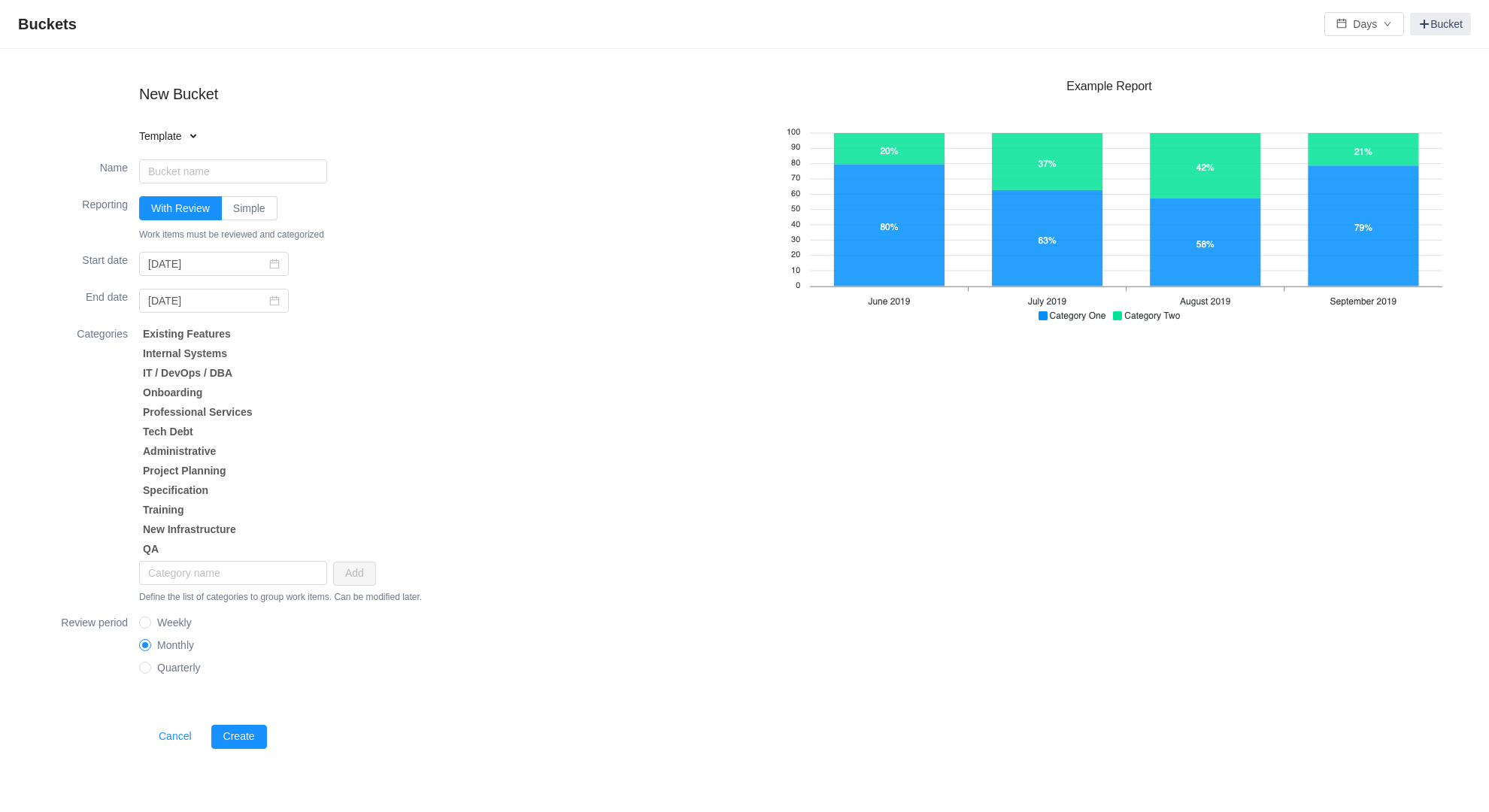
type input "Cost Analysis"
type input "[DATE]"
click at [233, 212] on input "Simple" at bounding box center [233, 212] width 0 height 0
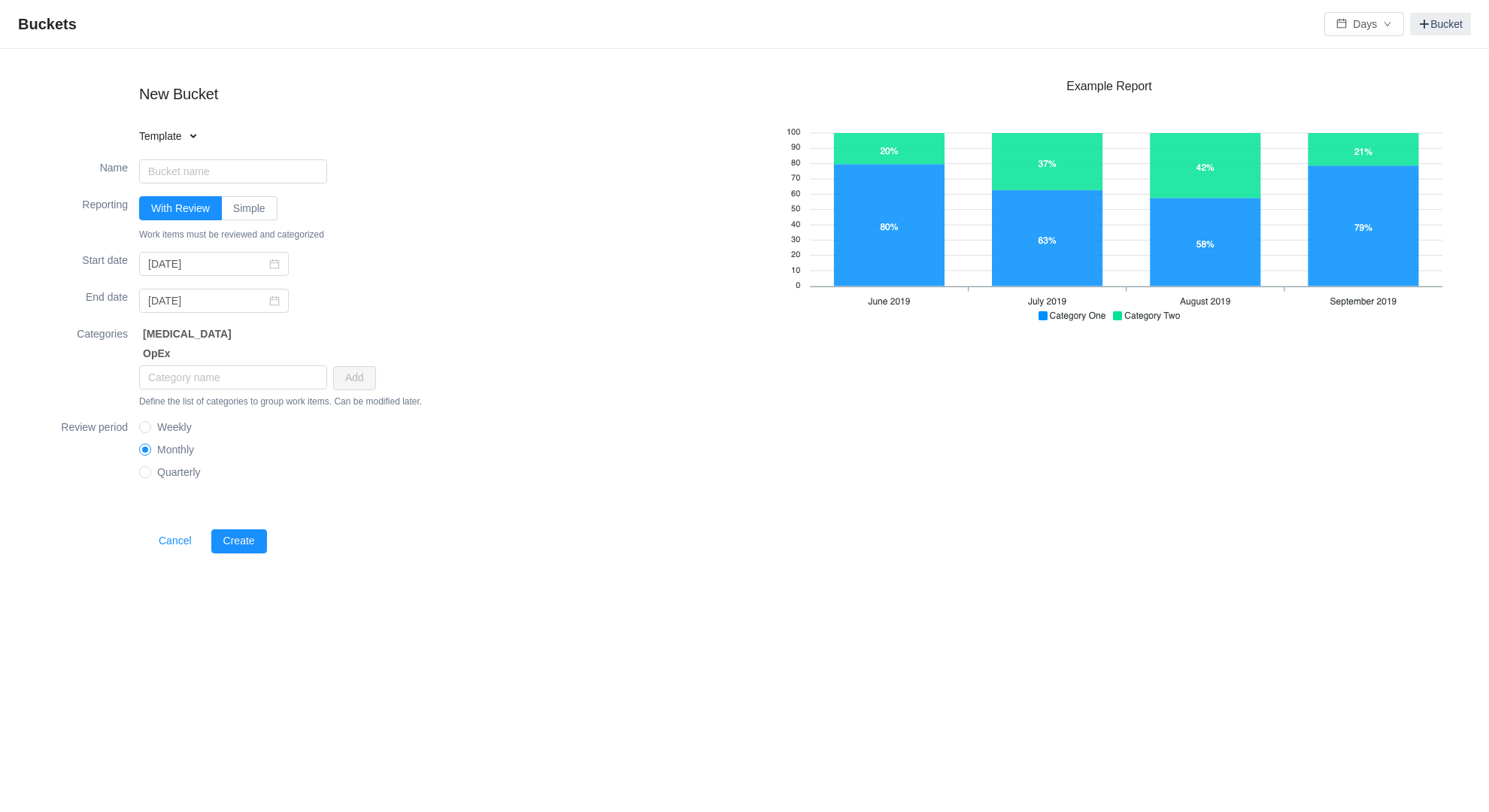
type input "Software Capitalization"
type input "[DATE]"
click at [233, 212] on input "Simple" at bounding box center [233, 212] width 0 height 0
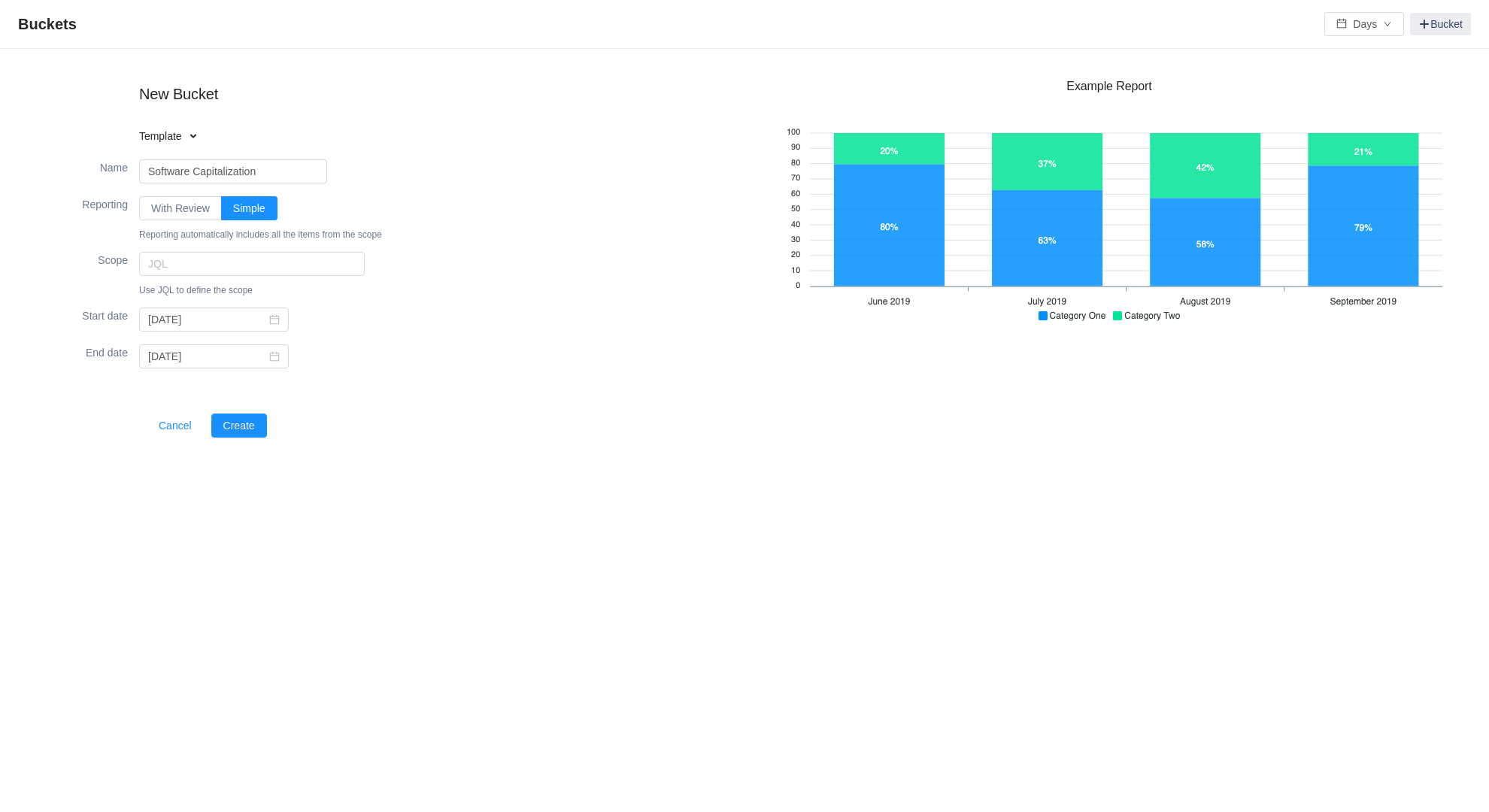
click at [151, 212] on input "With Review" at bounding box center [151, 212] width 0 height 0
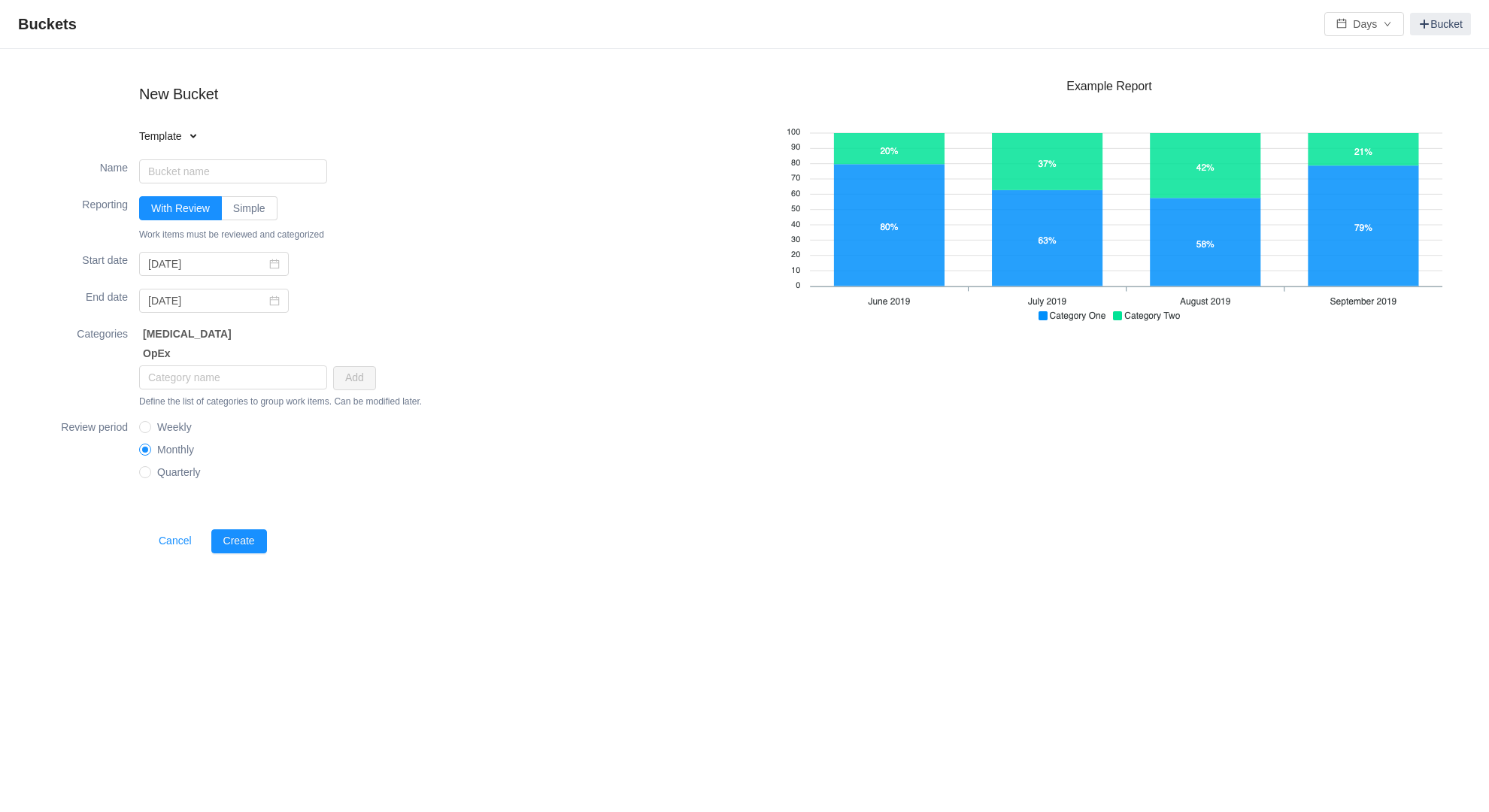
type input "Software Capitalization"
type input "2025-01-01"
